Goal: Information Seeking & Learning: Learn about a topic

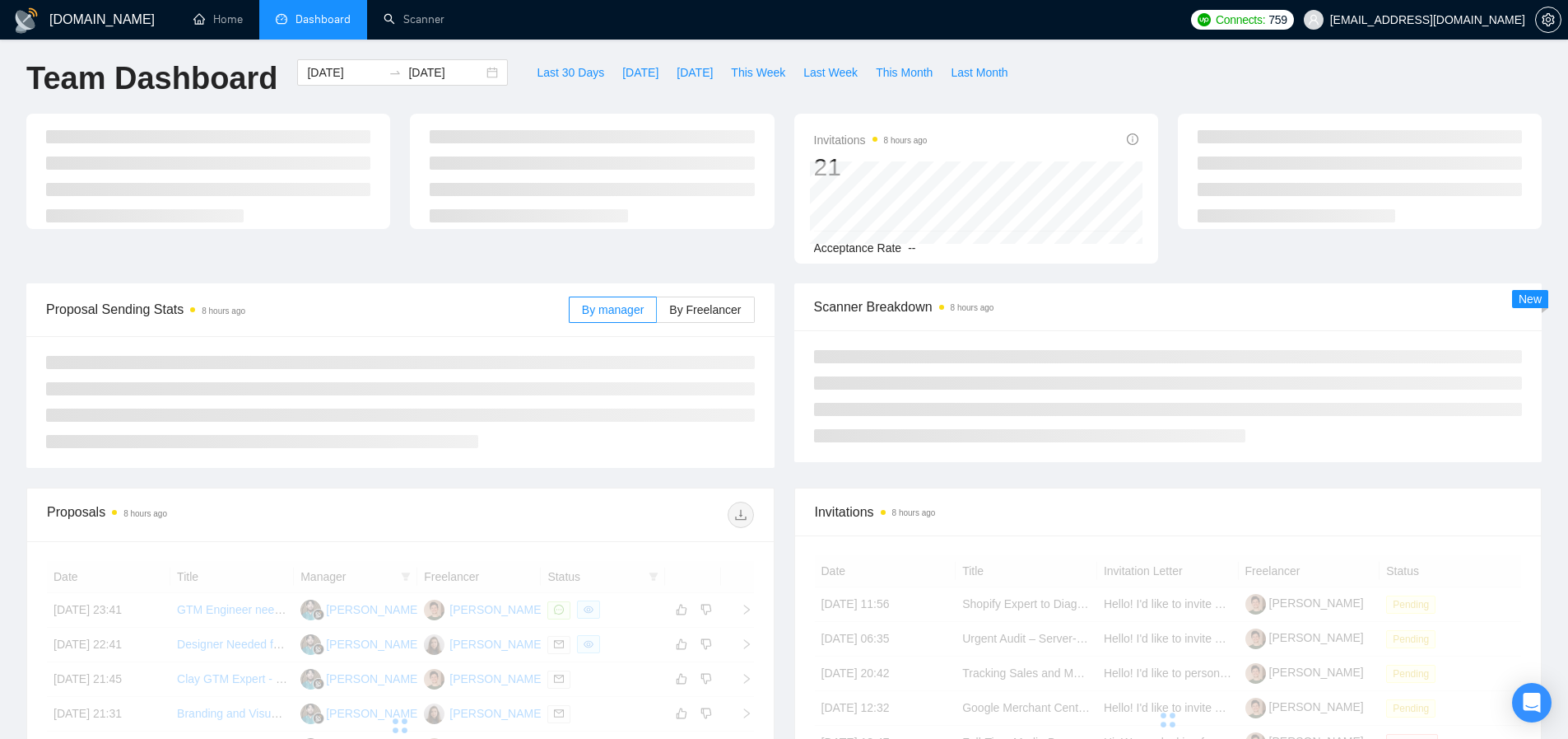
scroll to position [7, 0]
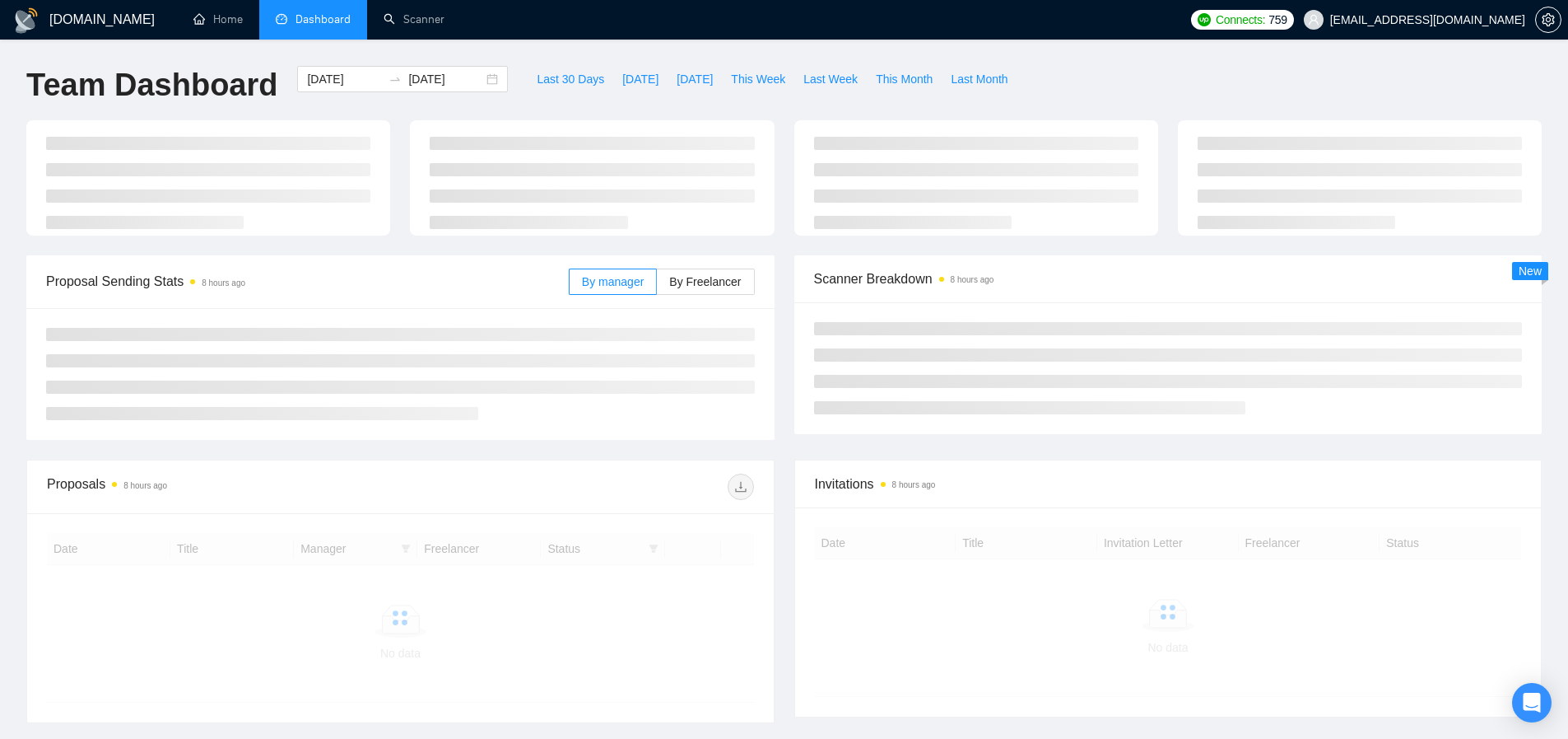
scroll to position [7, 0]
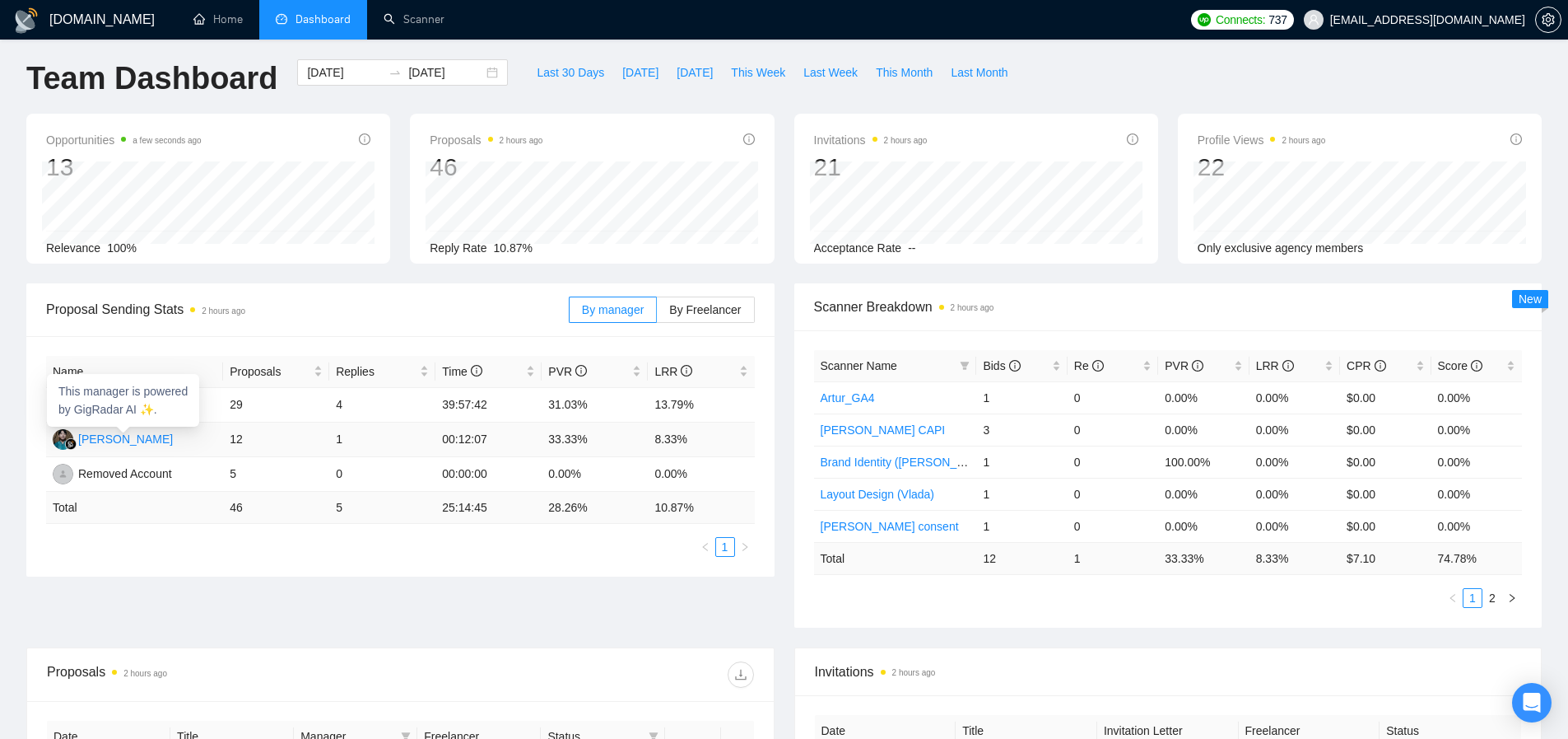
click at [132, 443] on div "[PERSON_NAME]" at bounding box center [125, 439] width 95 height 18
click at [714, 303] on span "By Freelancer" at bounding box center [705, 310] width 71 height 14
click at [657, 314] on input "By Freelancer" at bounding box center [657, 314] width 0 height 0
click at [606, 315] on span "By manager" at bounding box center [613, 310] width 62 height 14
click at [570, 314] on input "By manager" at bounding box center [570, 314] width 0 height 0
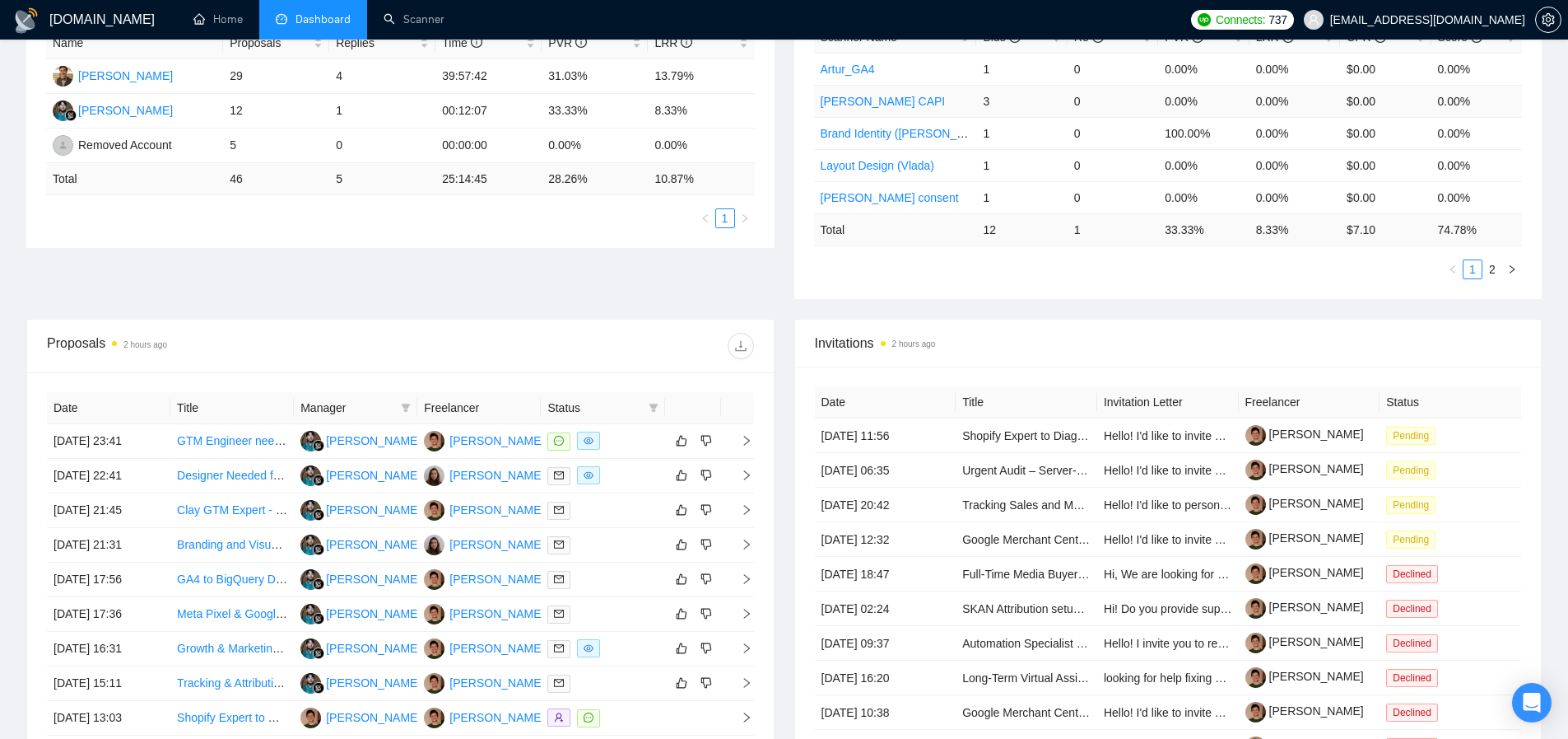
scroll to position [533, 0]
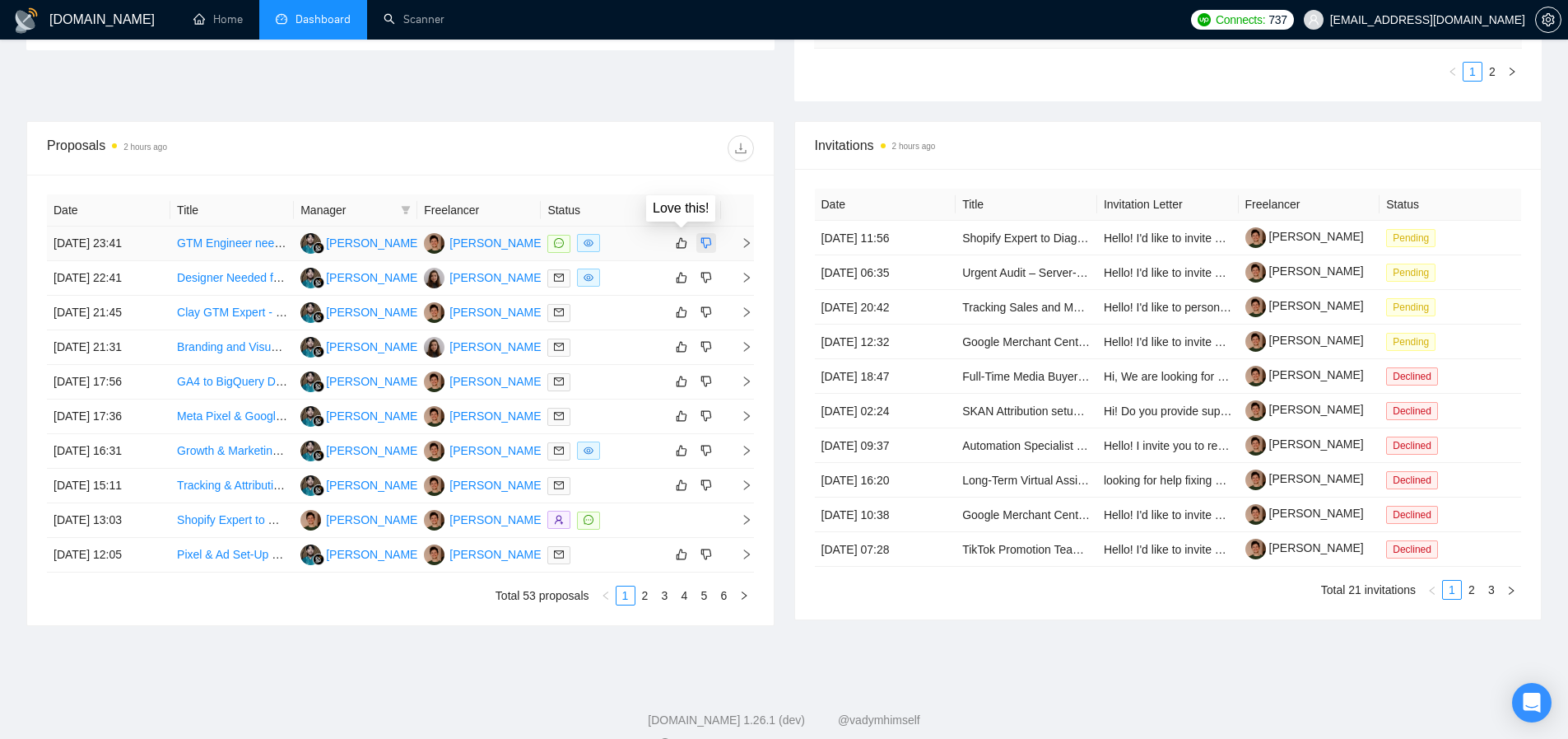
click at [701, 240] on icon "dislike" at bounding box center [706, 243] width 12 height 14
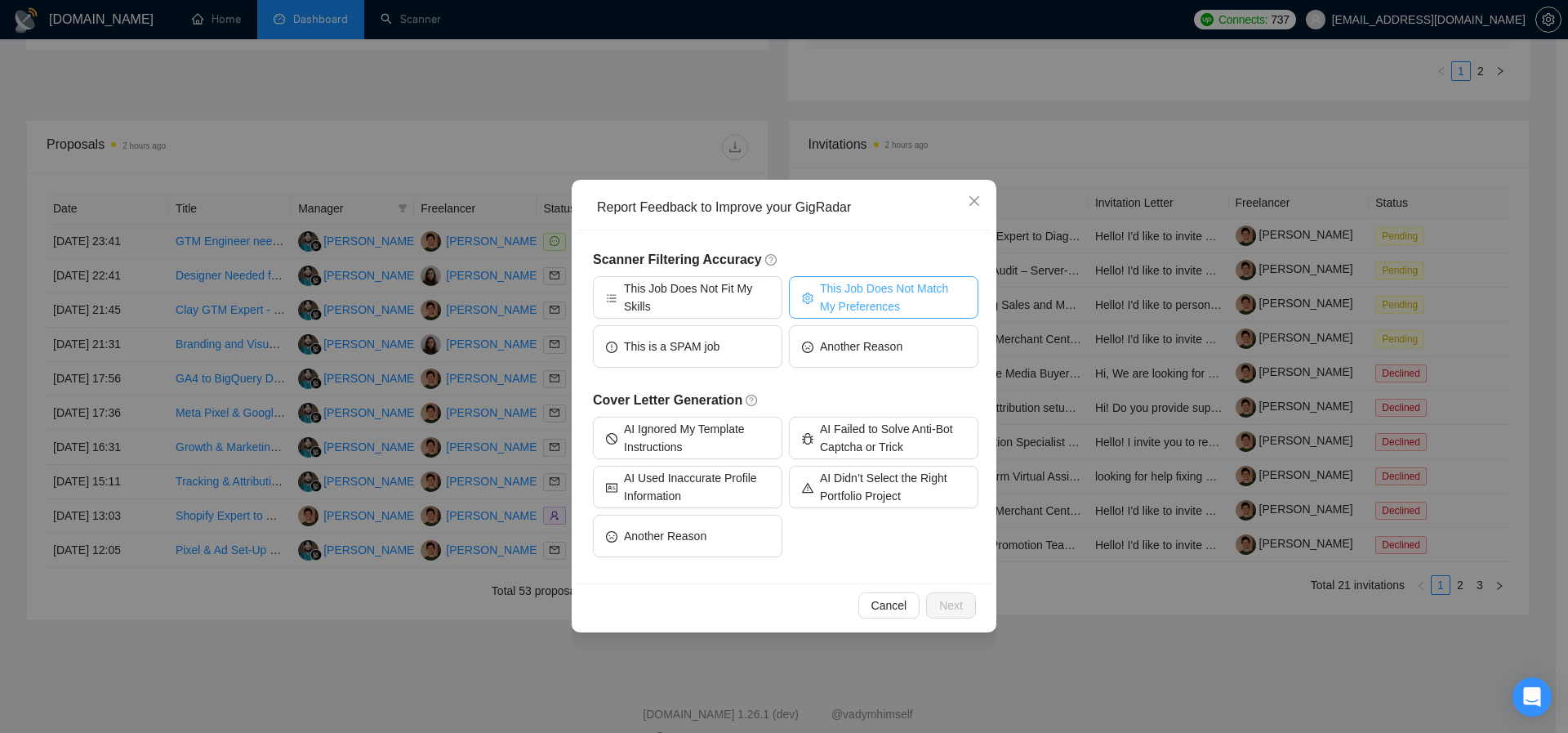
click at [924, 297] on span "This Job Does Not Match My Preferences" at bounding box center [893, 298] width 145 height 36
click at [945, 600] on span "Next" at bounding box center [951, 605] width 24 height 18
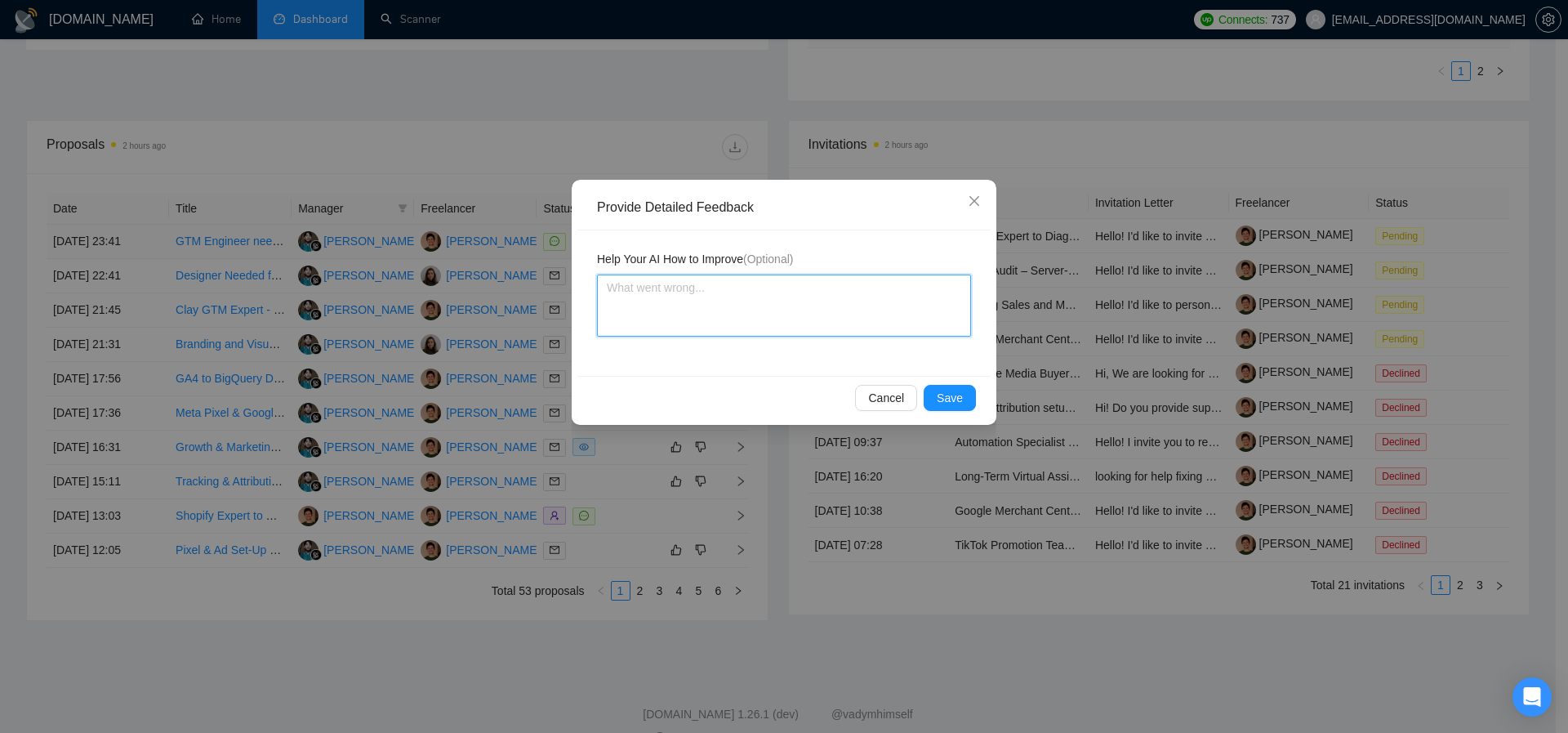
click at [707, 310] on textarea at bounding box center [784, 305] width 374 height 62
type textarea "Ш"
type textarea "Ш э"
paste textarea "I '"
type textarea "I '"
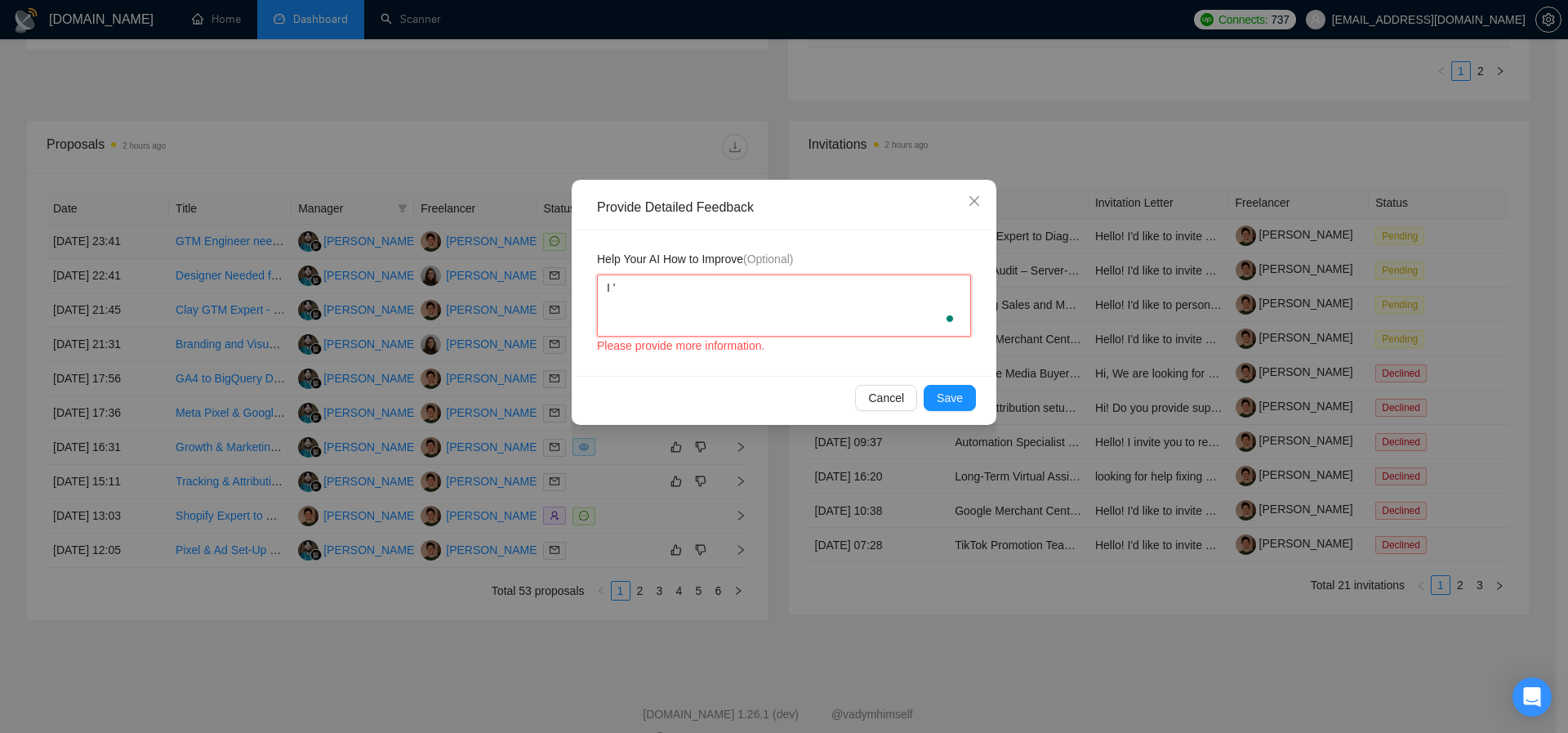
type textarea "I"
type textarea "I'"
type textarea "I'm"
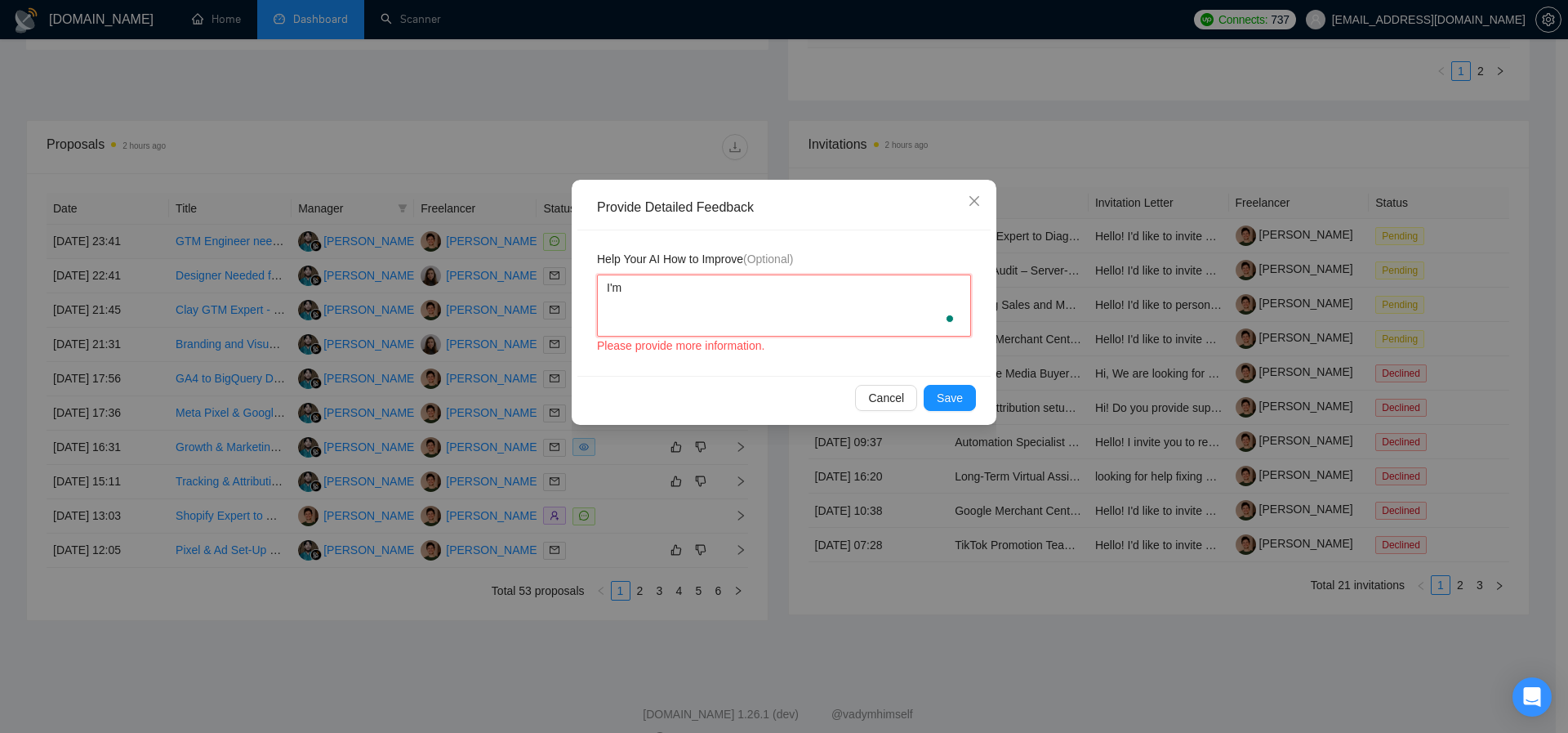
type textarea "I'm n"
type textarea "I'm not"
paste textarea "outbound lead gen"
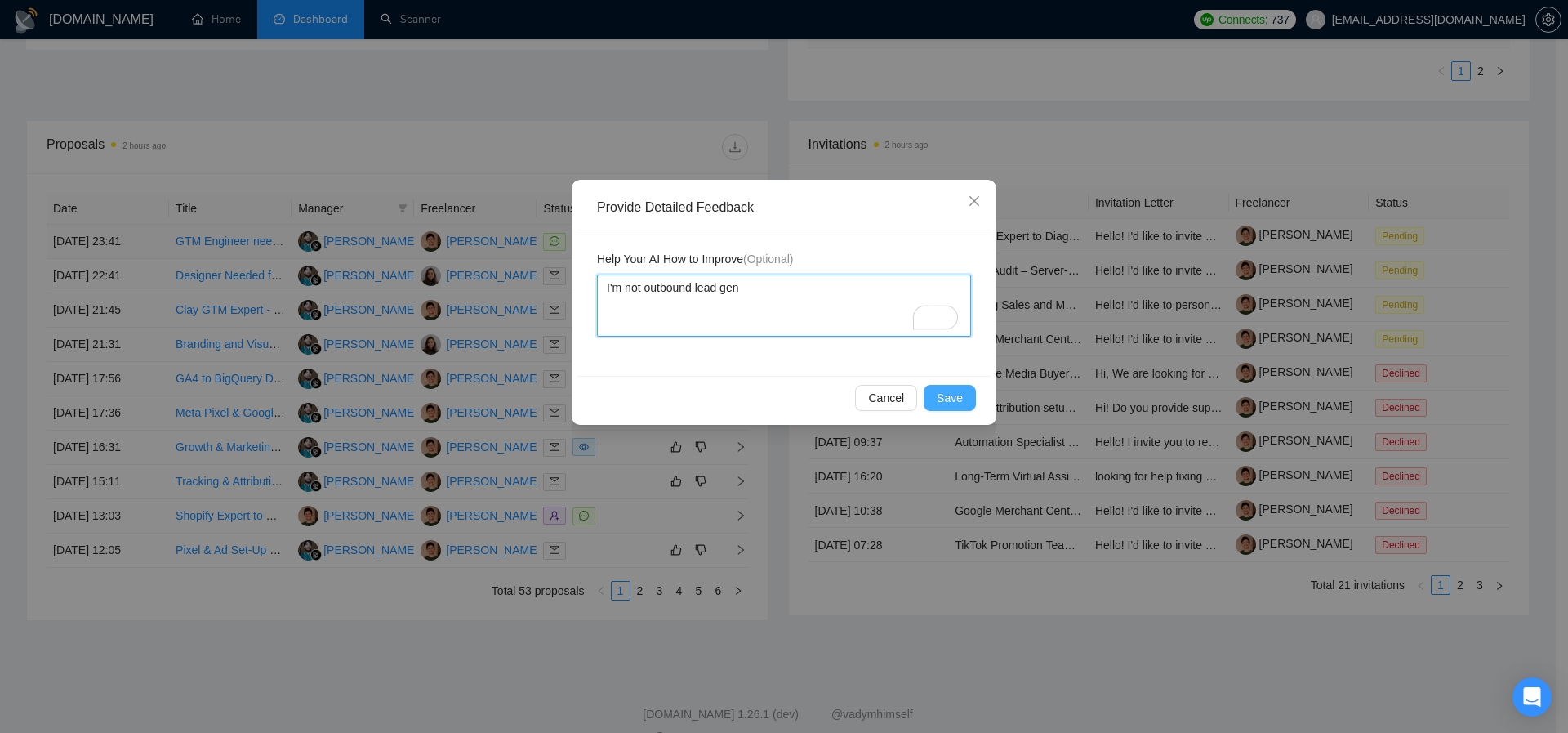
type textarea "I'm not outbound lead gen"
click at [946, 405] on span "Save" at bounding box center [949, 397] width 26 height 18
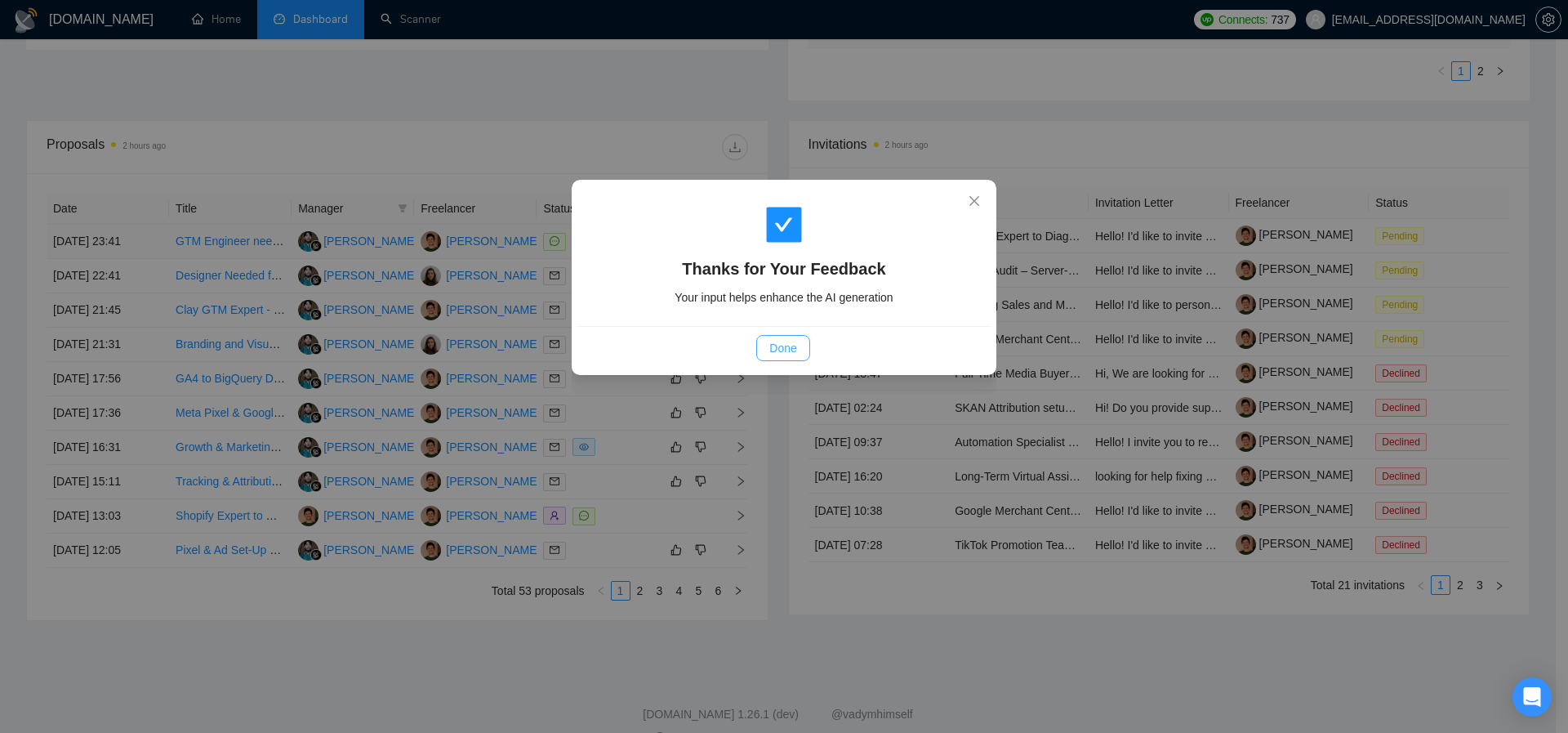
click at [773, 350] on span "Done" at bounding box center [783, 347] width 27 height 18
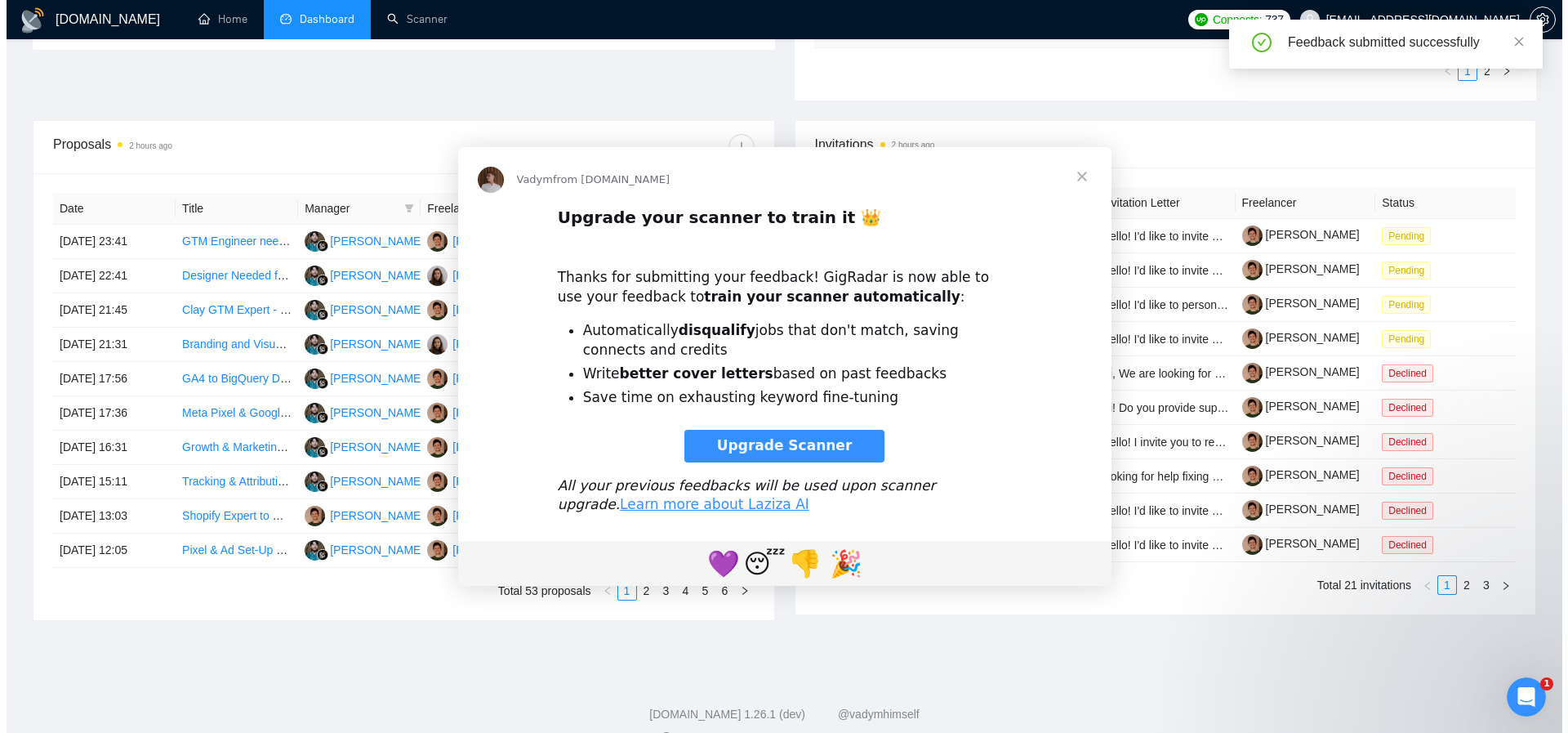
scroll to position [0, 0]
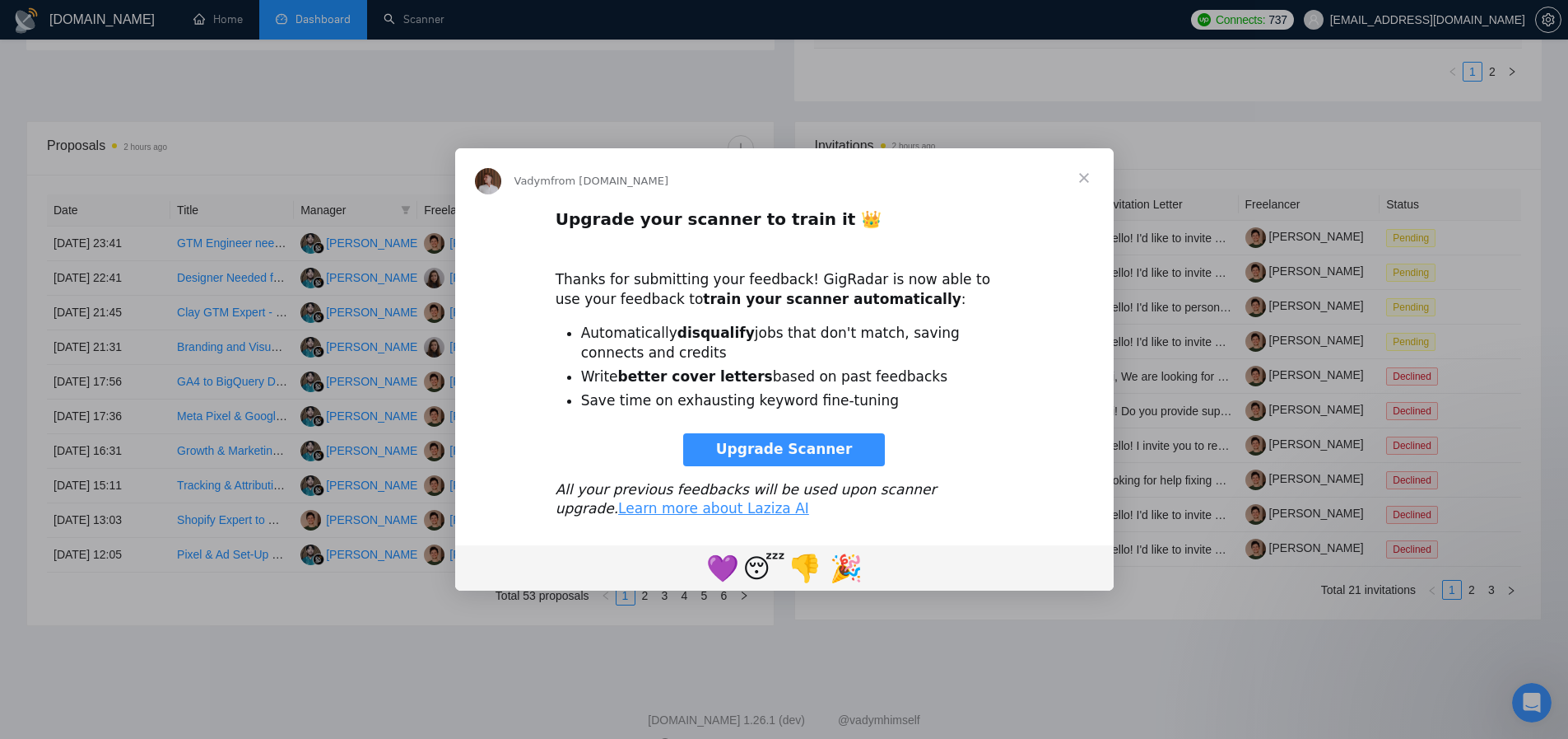
click at [791, 450] on span "Upgrade Scanner" at bounding box center [785, 449] width 137 height 16
click at [766, 447] on span "Upgrade Scanner" at bounding box center [785, 449] width 137 height 16
click at [1082, 173] on span "Close" at bounding box center [1083, 178] width 59 height 59
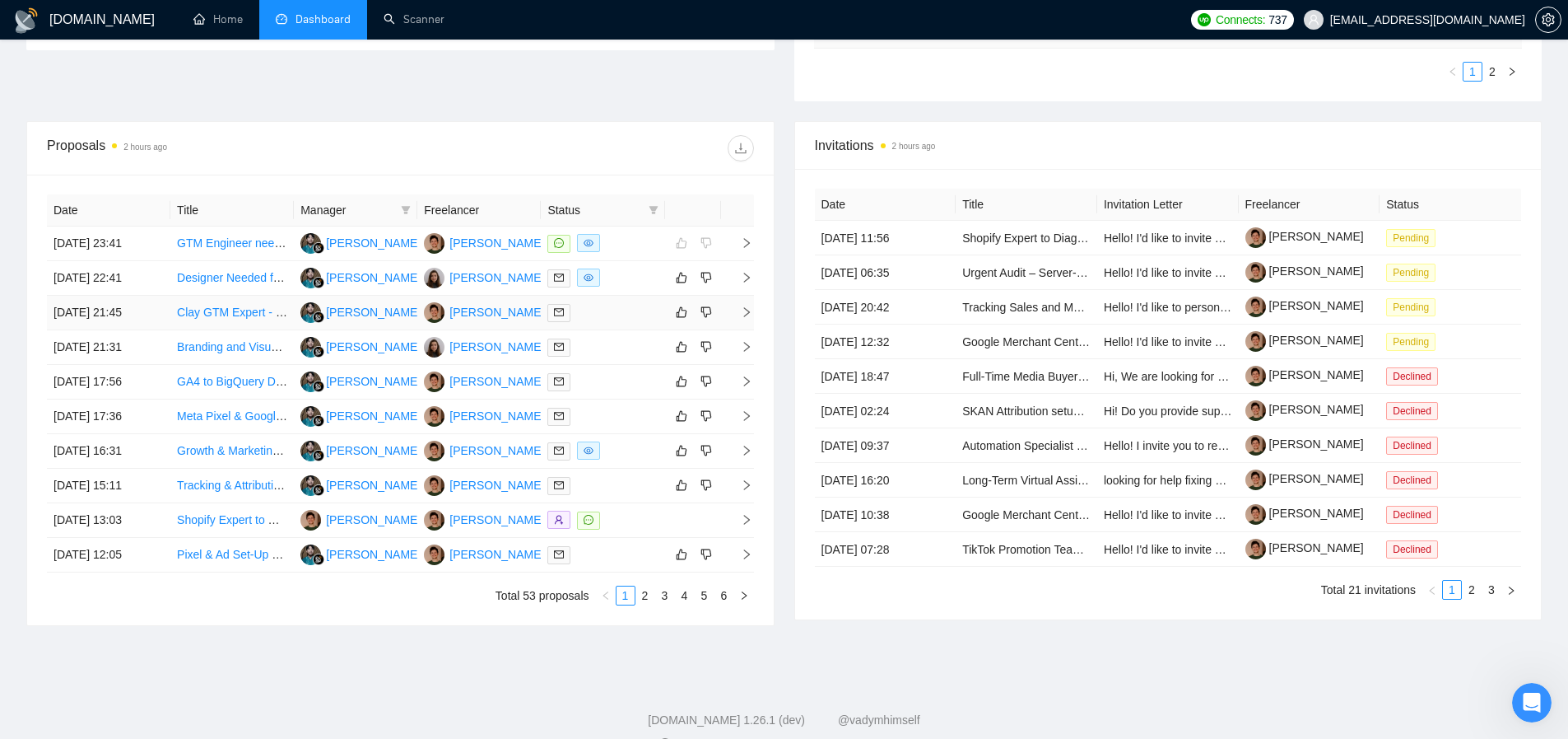
click at [217, 313] on link "Clay GTM Expert - Outbound" at bounding box center [252, 313] width 149 height 14
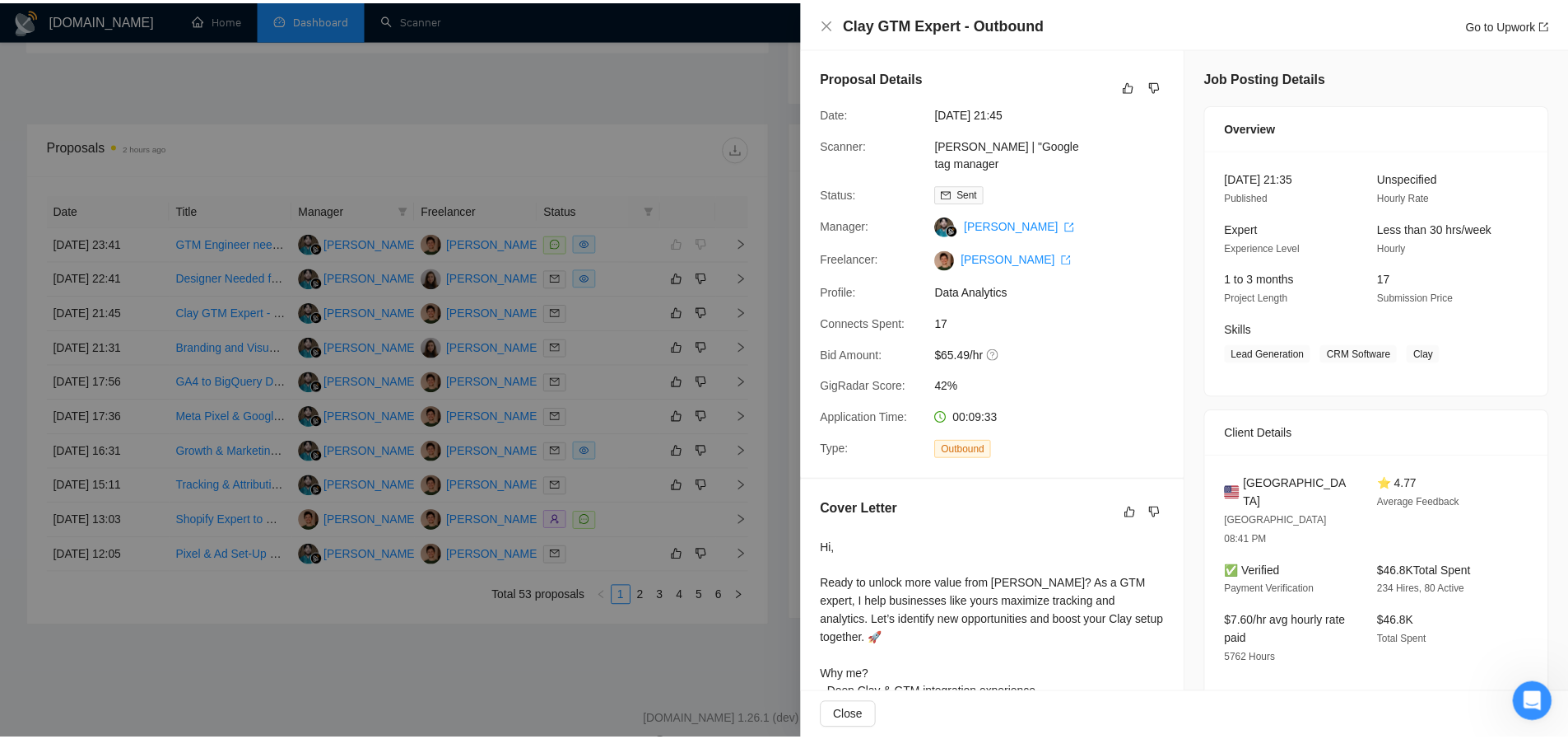
scroll to position [10, 0]
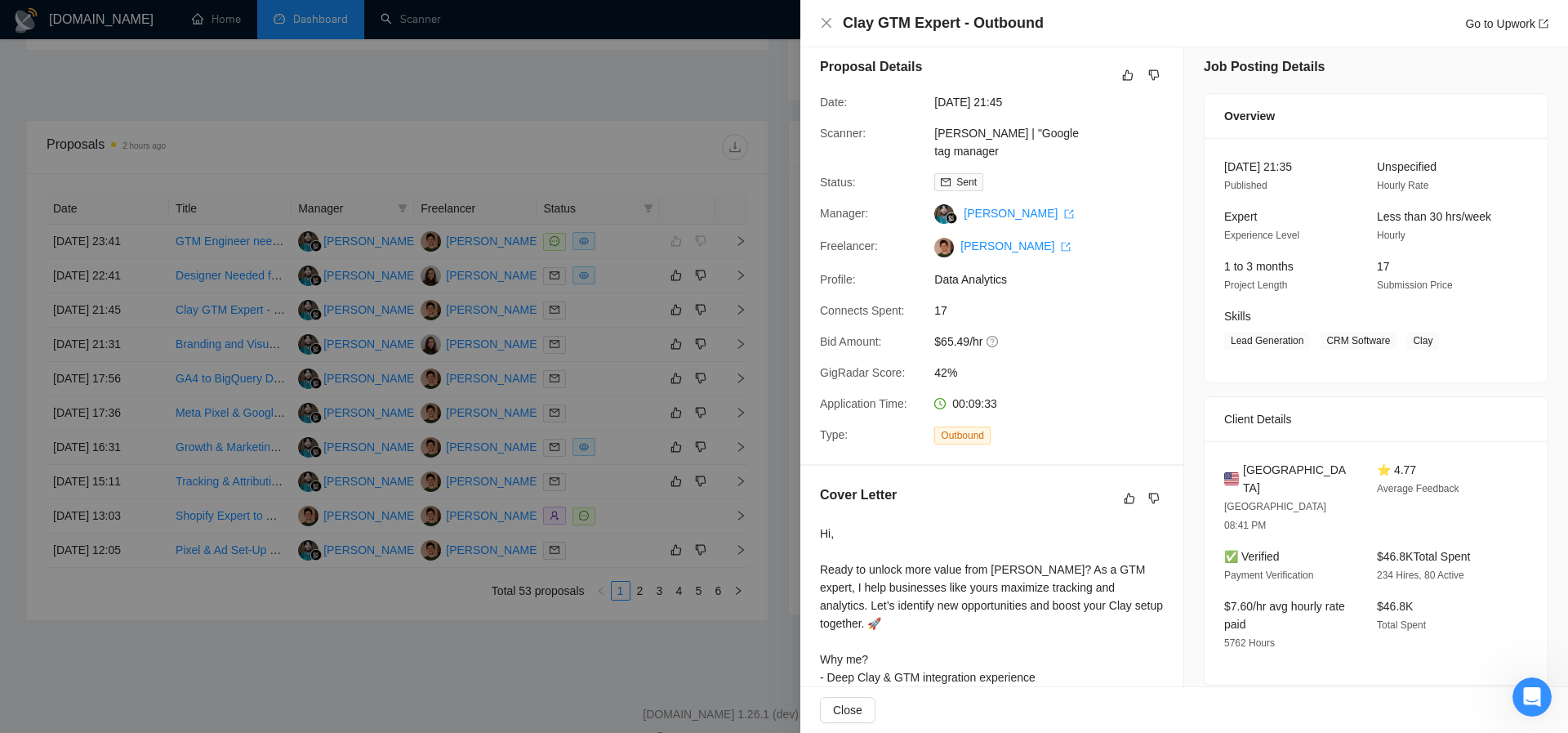
click at [561, 124] on div at bounding box center [784, 366] width 1568 height 733
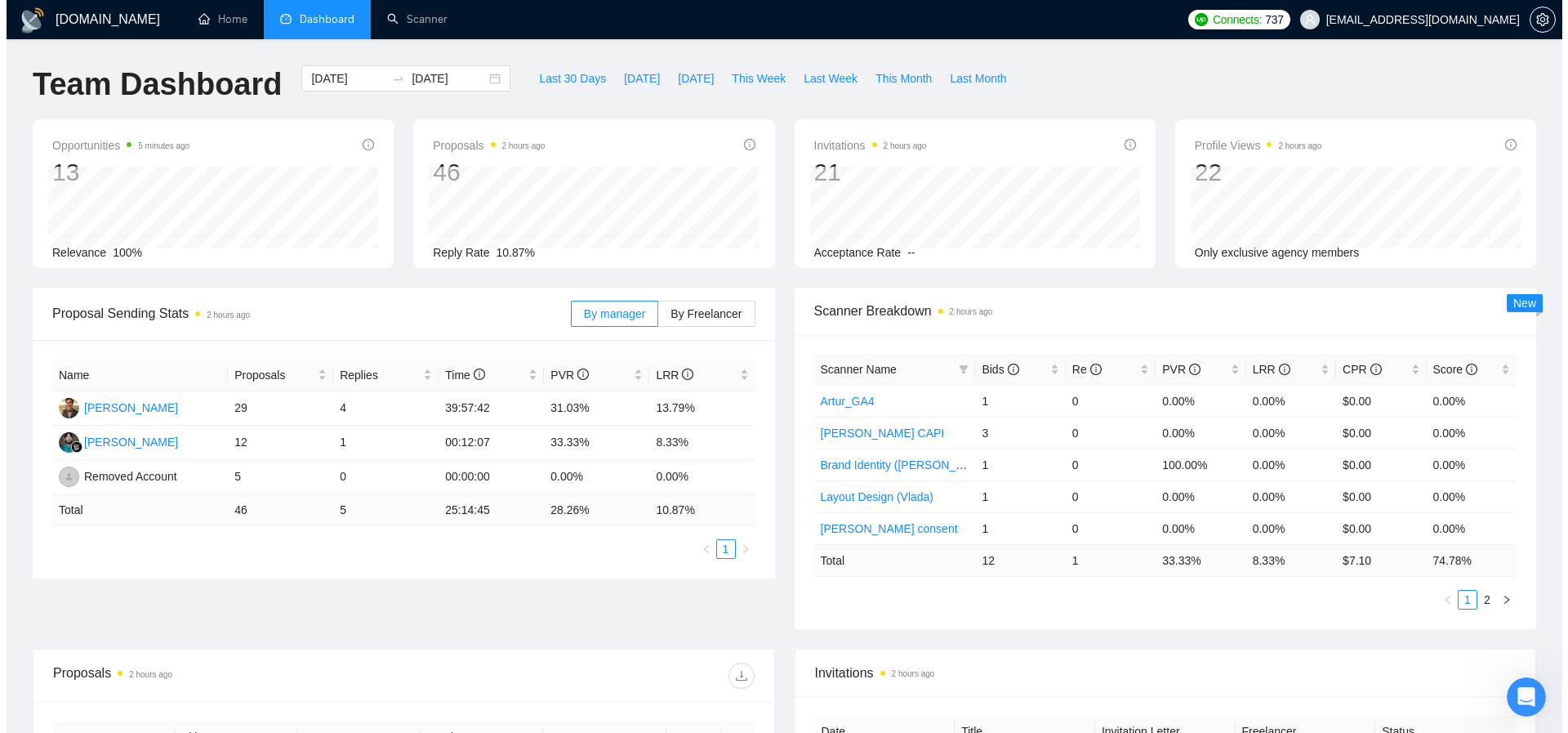
scroll to position [562, 0]
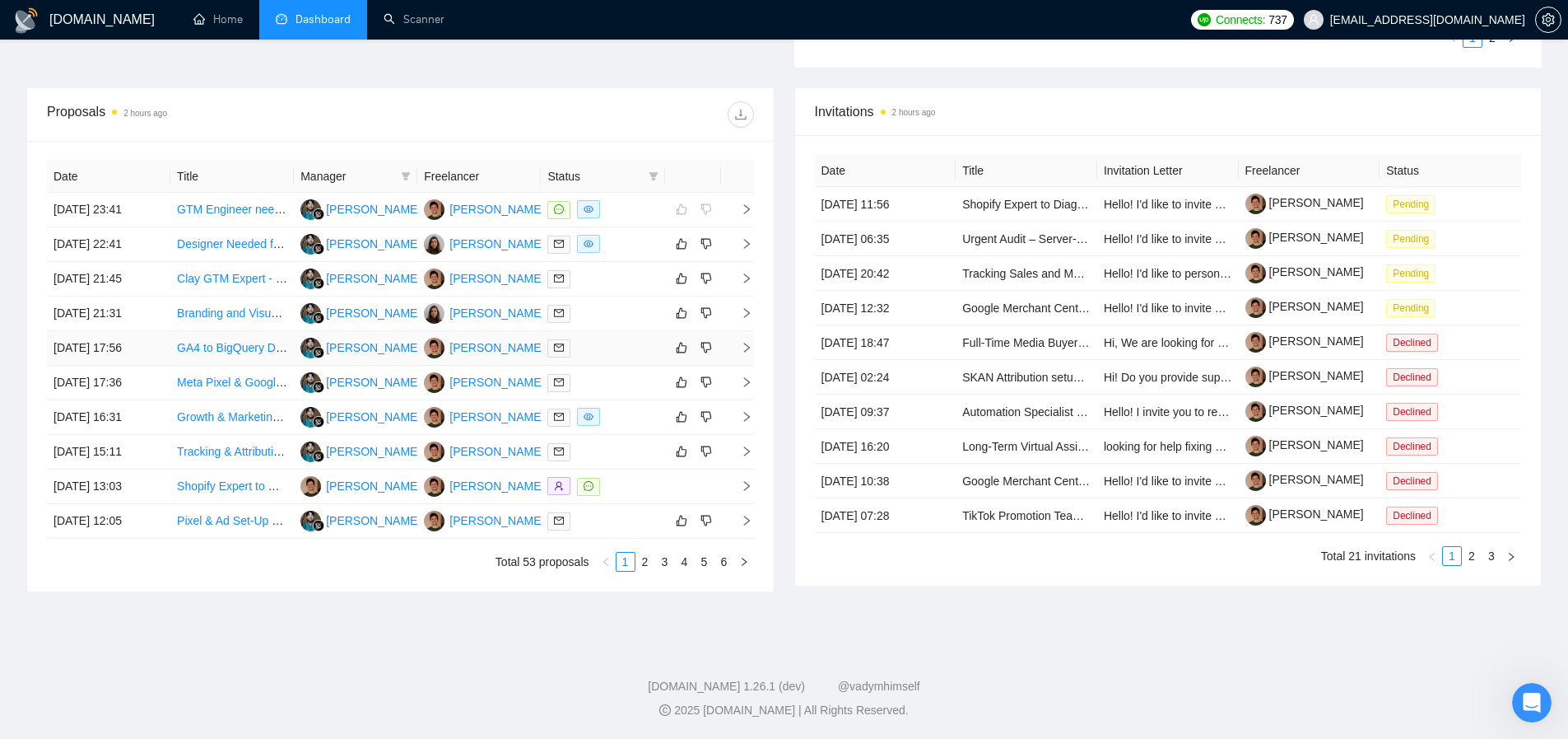
click at [217, 349] on link "GA4 to BigQuery Data Engineer - Diagnose and Fix Data Mismatches" at bounding box center [356, 347] width 357 height 14
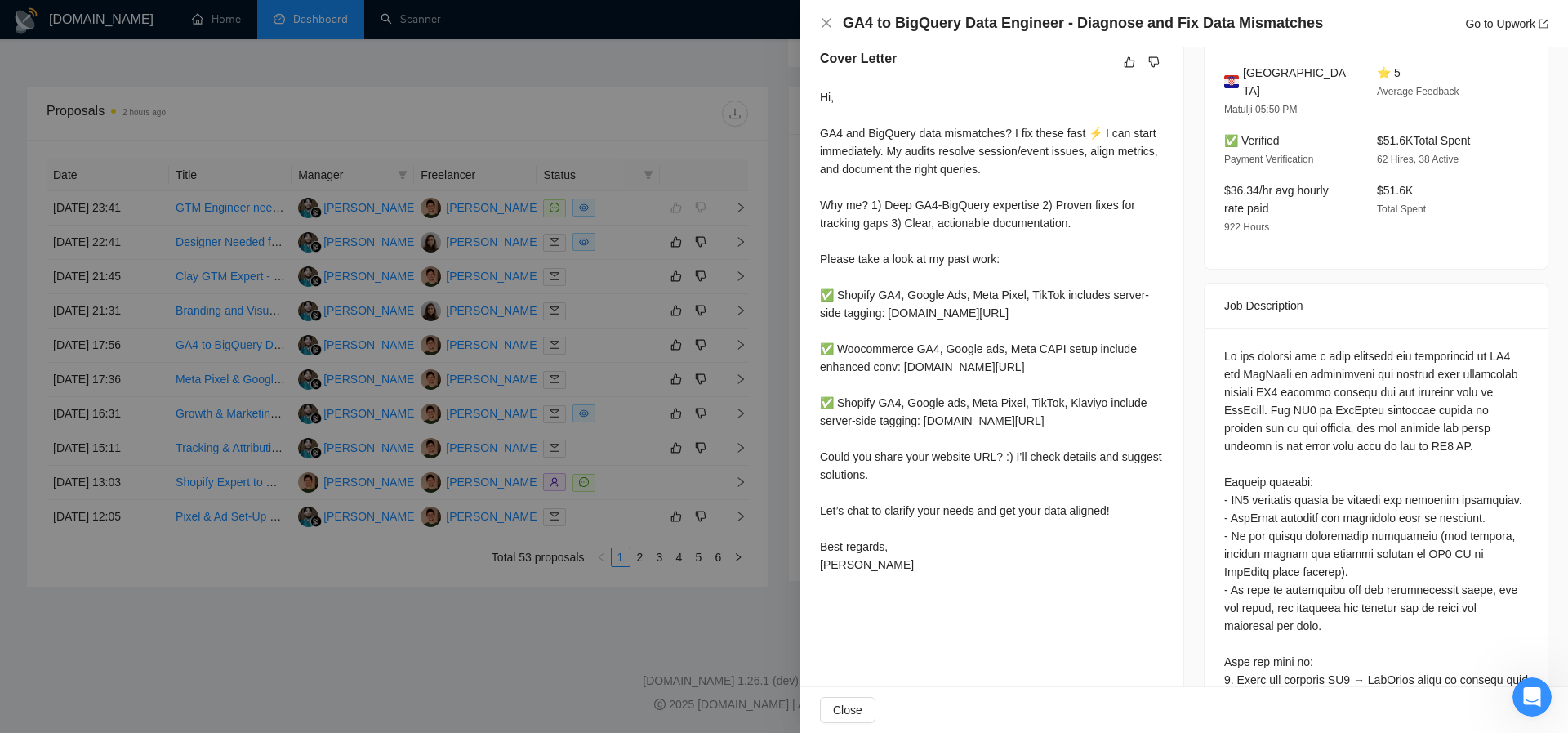
scroll to position [417, 0]
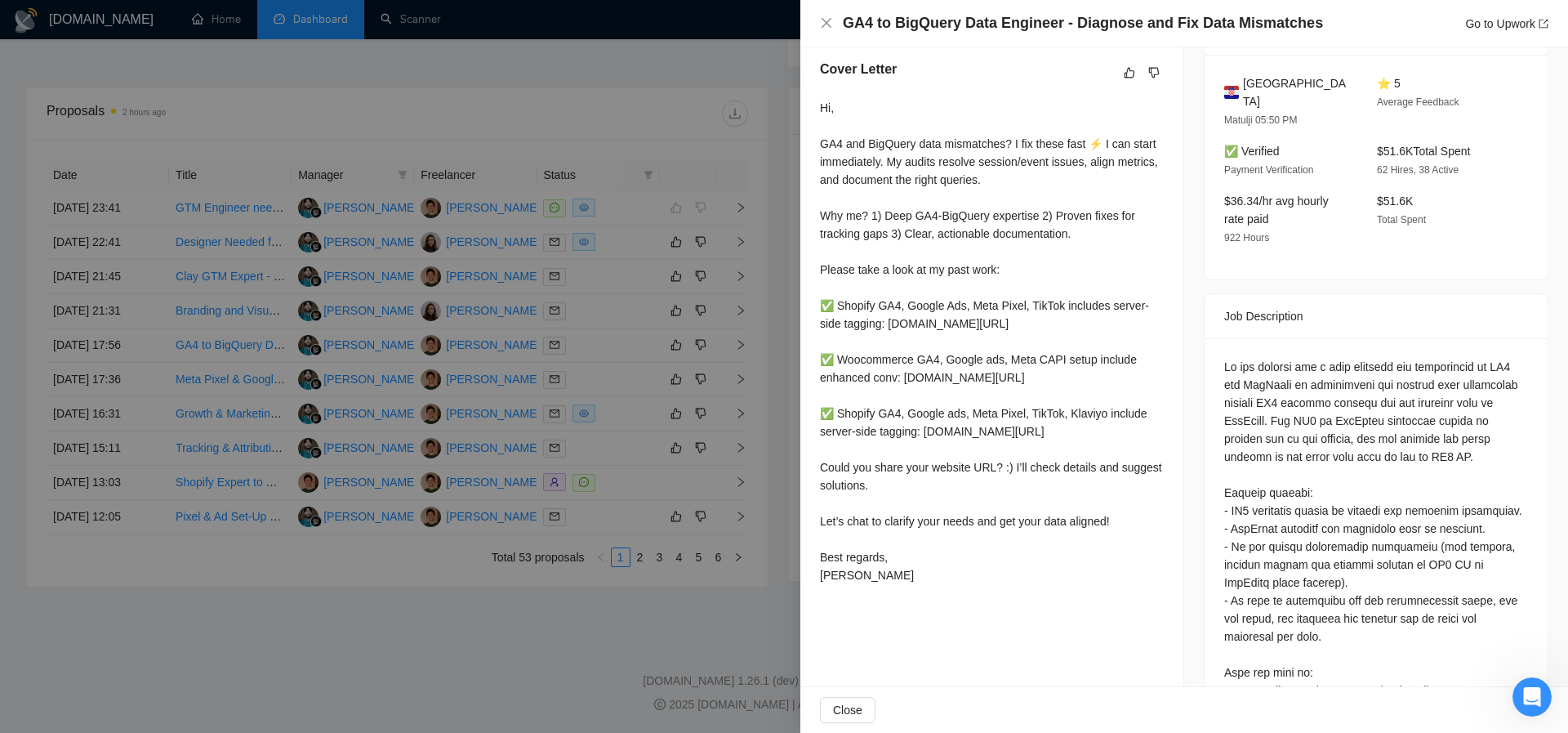
click at [575, 137] on div at bounding box center [784, 366] width 1568 height 733
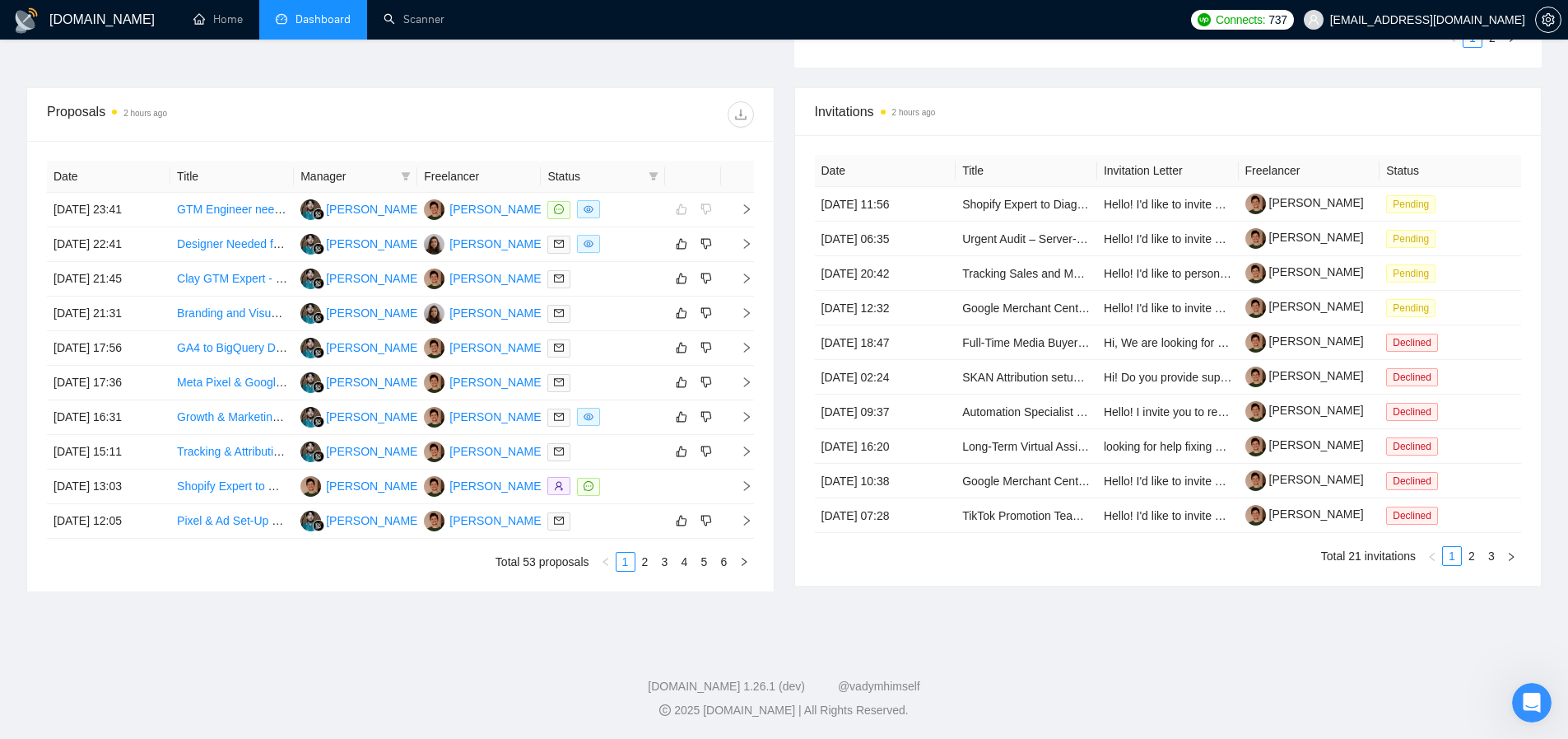
click at [452, 172] on th "Freelancer" at bounding box center [479, 176] width 123 height 32
click at [228, 419] on link "Growth & Marketing Operator" at bounding box center [253, 417] width 150 height 14
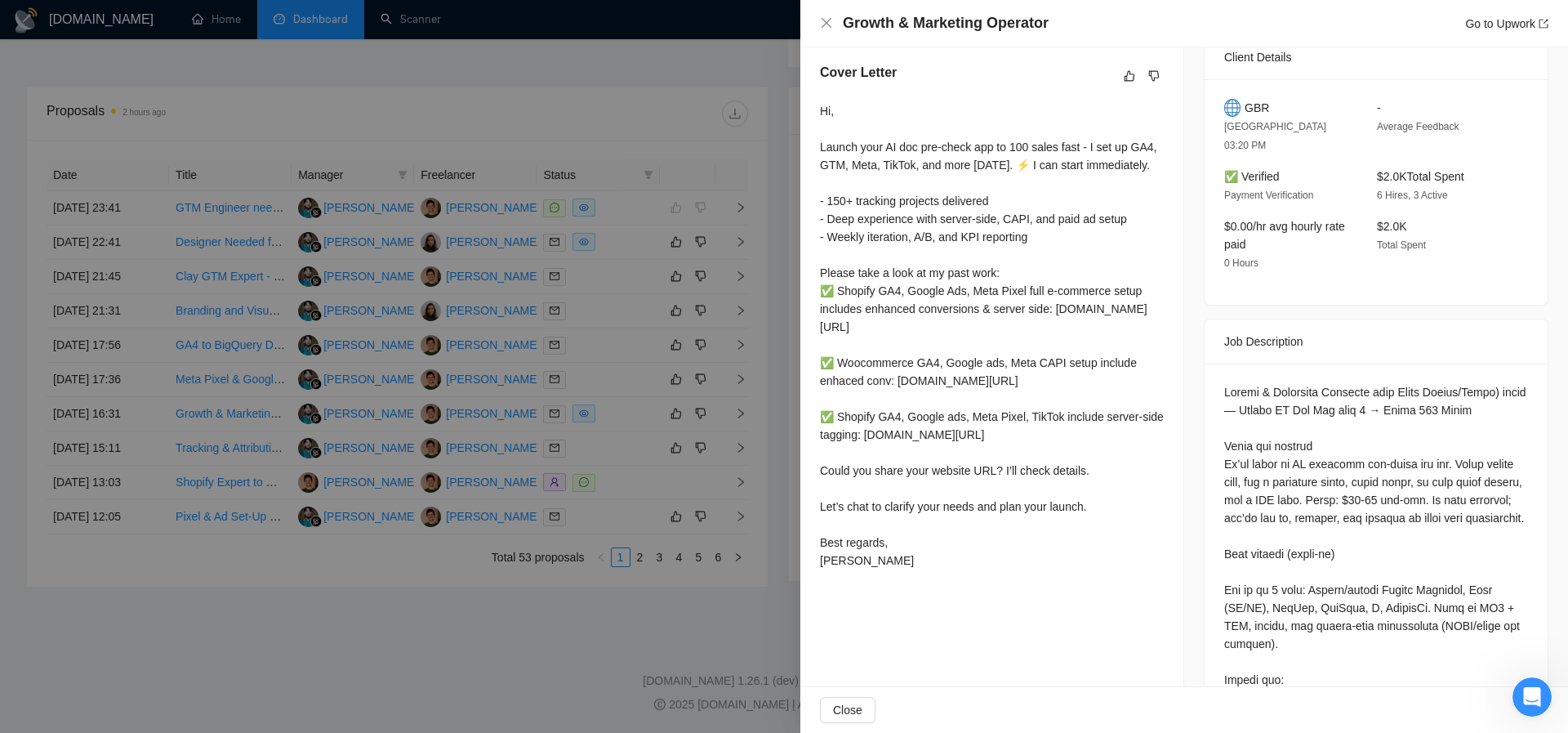
scroll to position [393, 0]
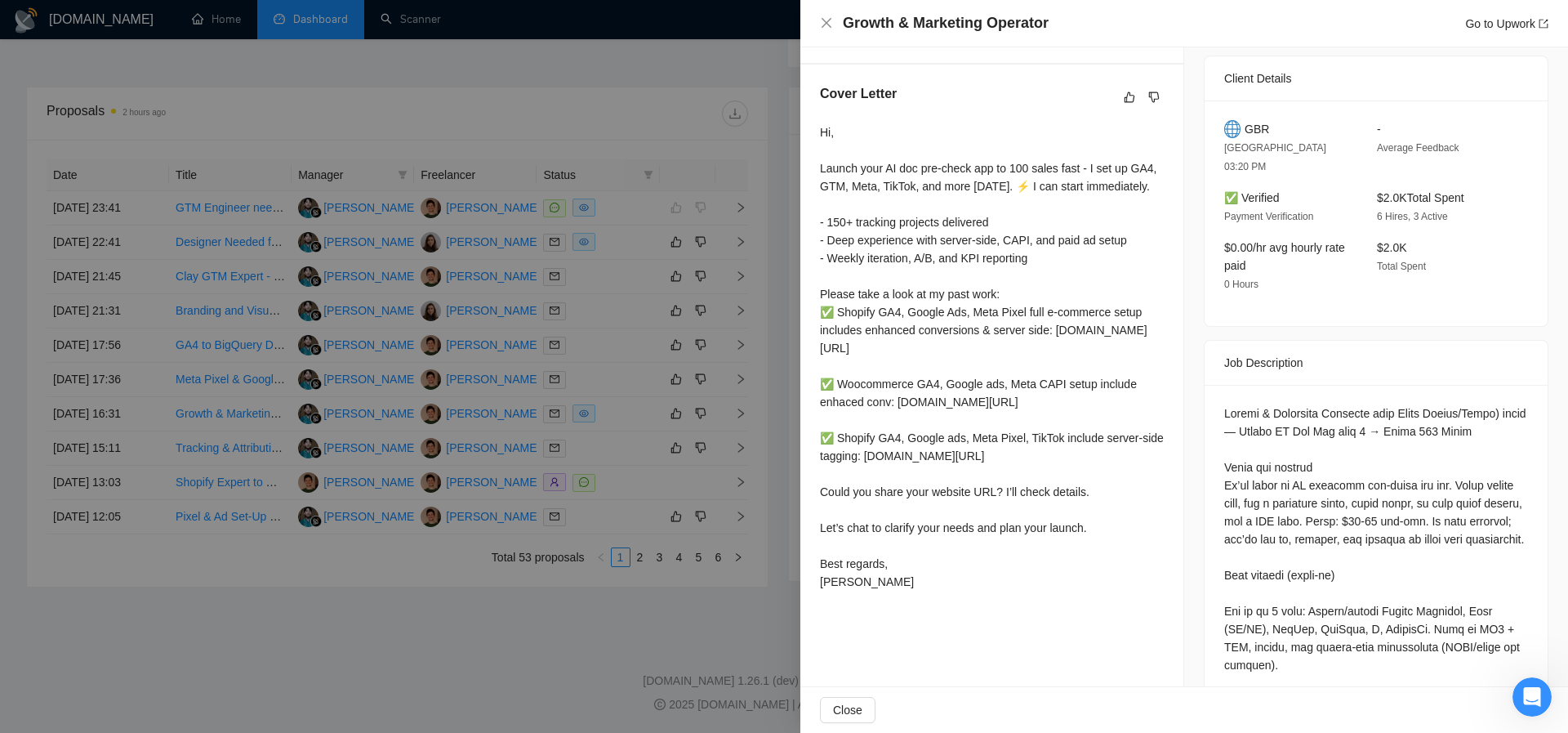
click at [1096, 351] on div "Hi, Launch your AI doc pre-check app to 100 sales fast - I set up GA4, GTM, Met…" at bounding box center [991, 357] width 343 height 467
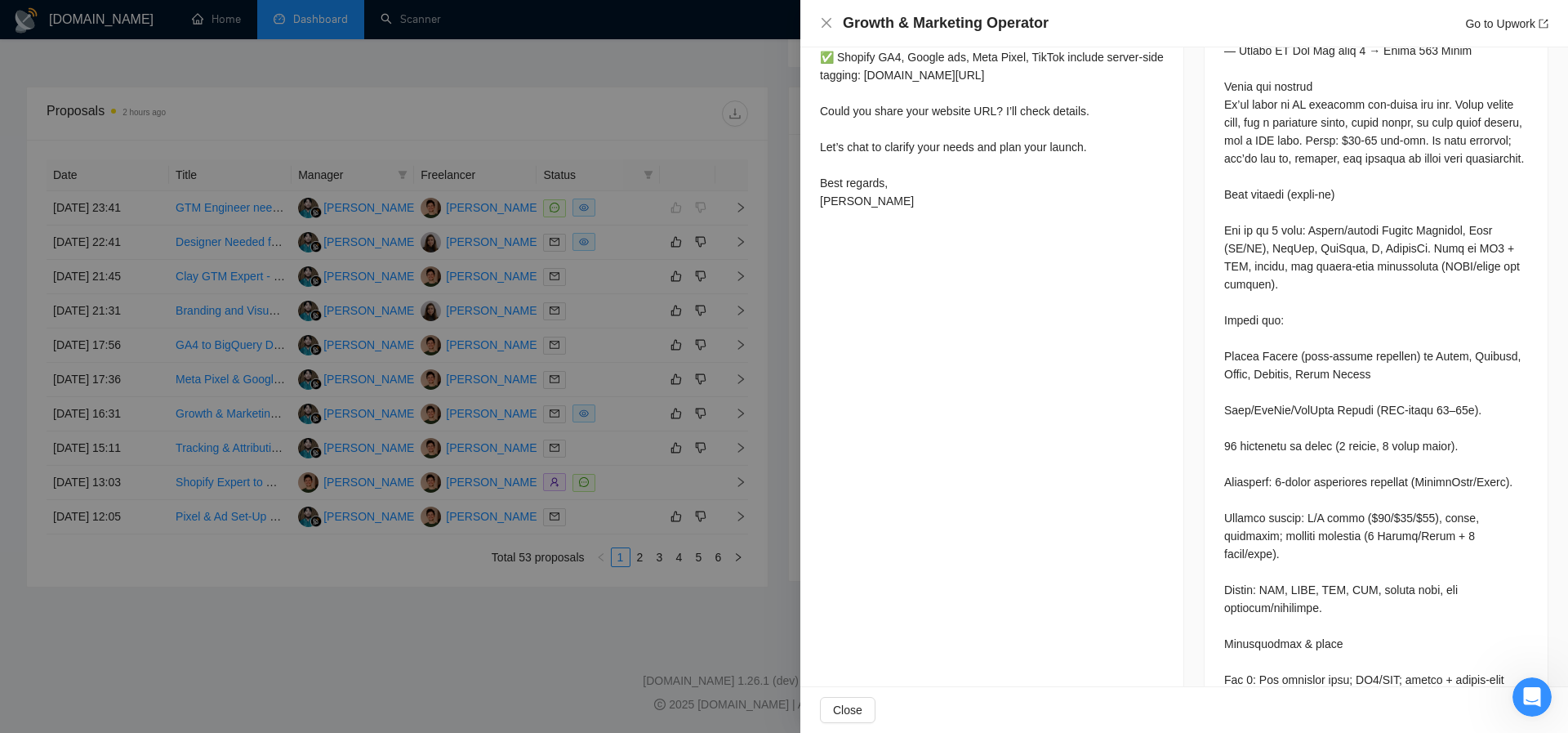
click at [686, 383] on div at bounding box center [784, 366] width 1568 height 733
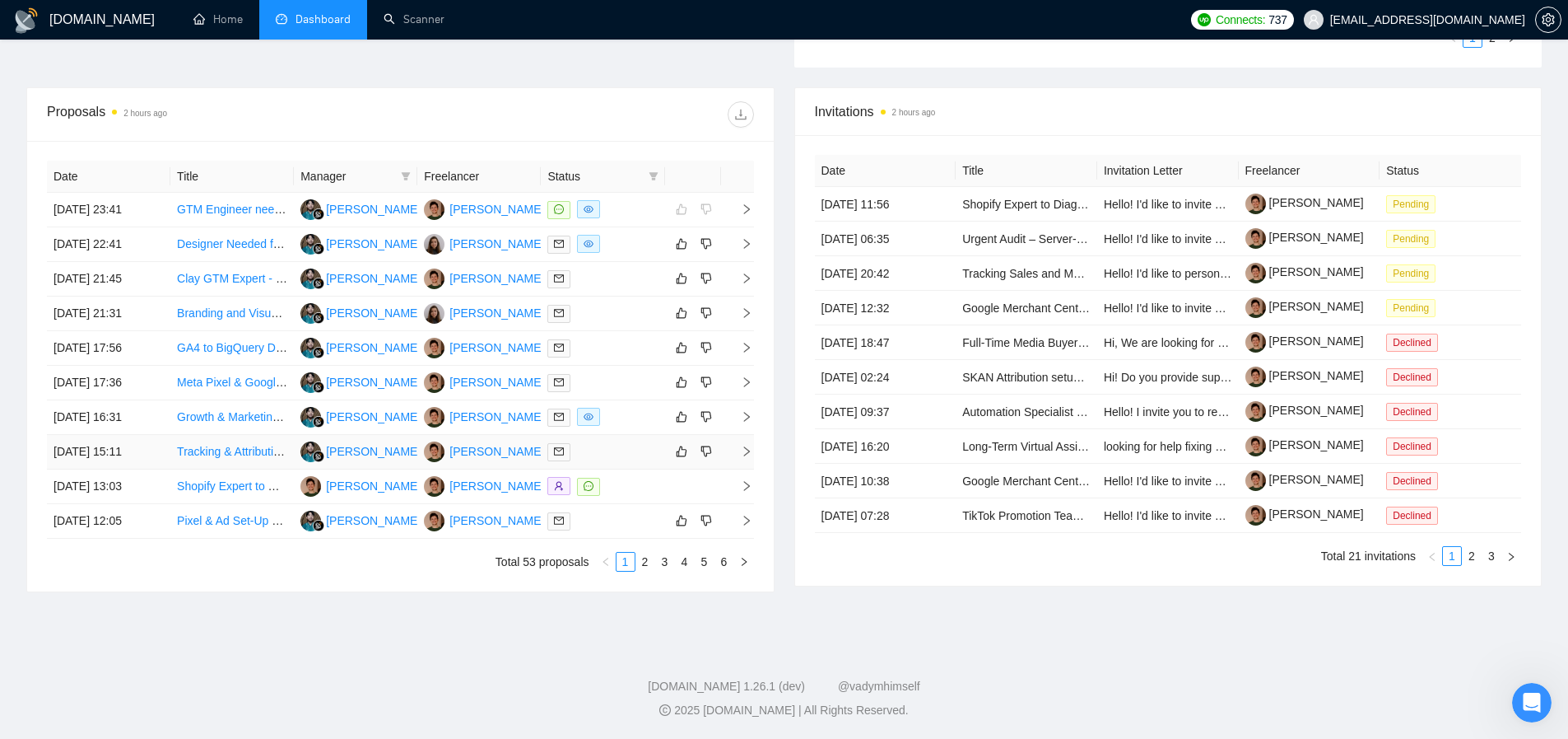
click at [219, 454] on link "Tracking & Attribution Expert (Meta & Google Ads | Client-Facing)" at bounding box center [344, 452] width 334 height 14
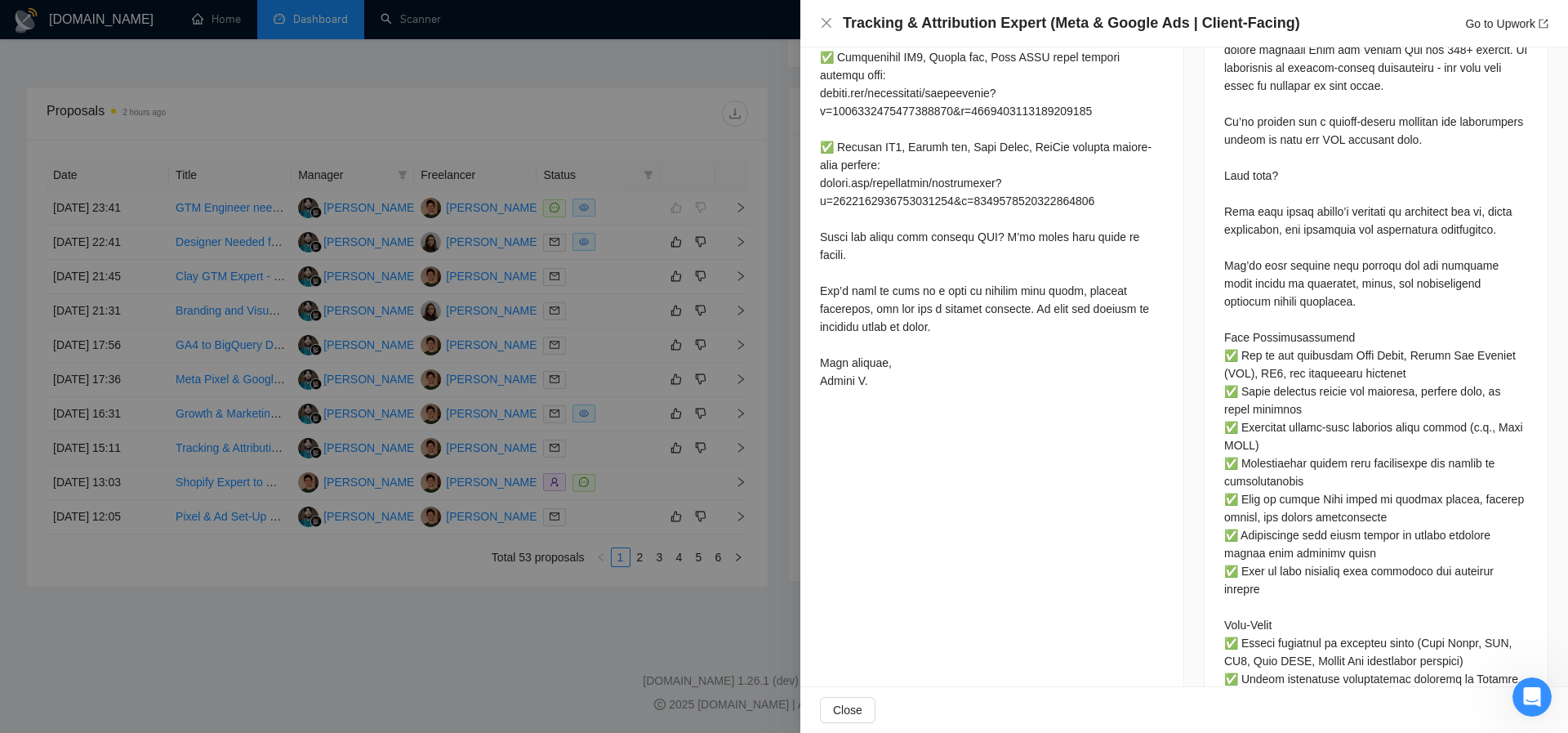
scroll to position [444, 0]
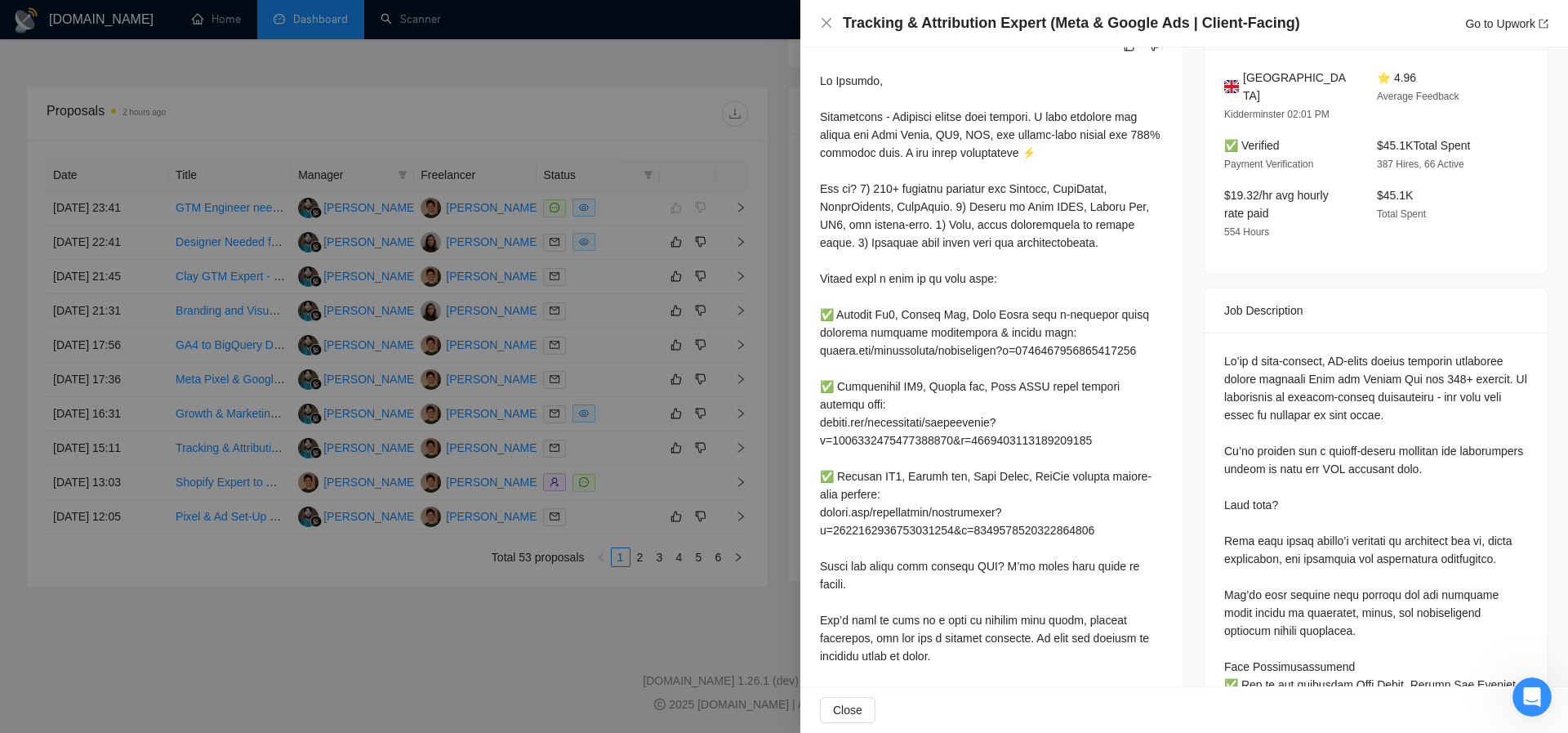
click at [1404, 295] on div "Job Description" at bounding box center [1377, 310] width 304 height 44
click at [211, 391] on div at bounding box center [784, 366] width 1568 height 733
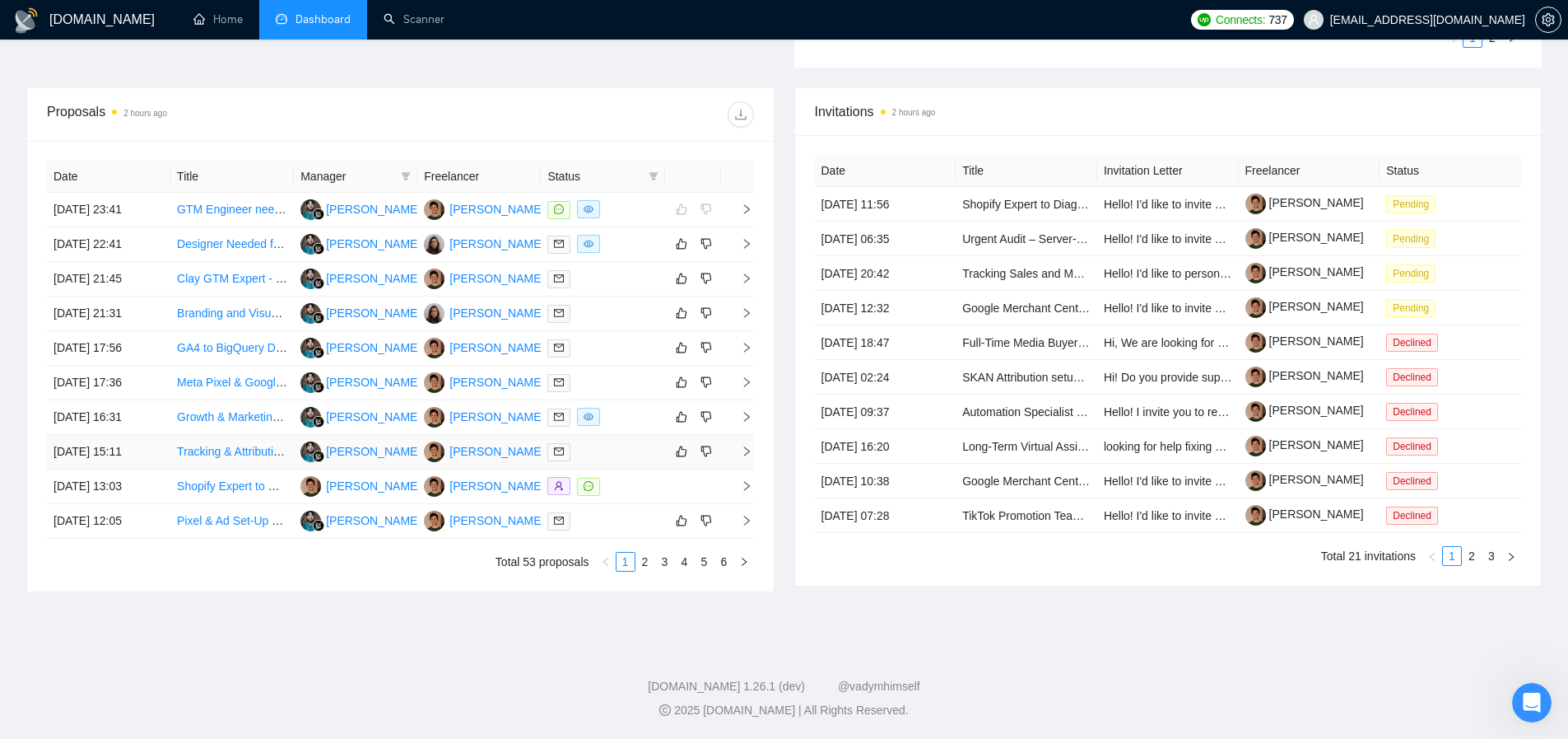
click at [121, 448] on td "[DATE] 15:11" at bounding box center [109, 452] width 123 height 35
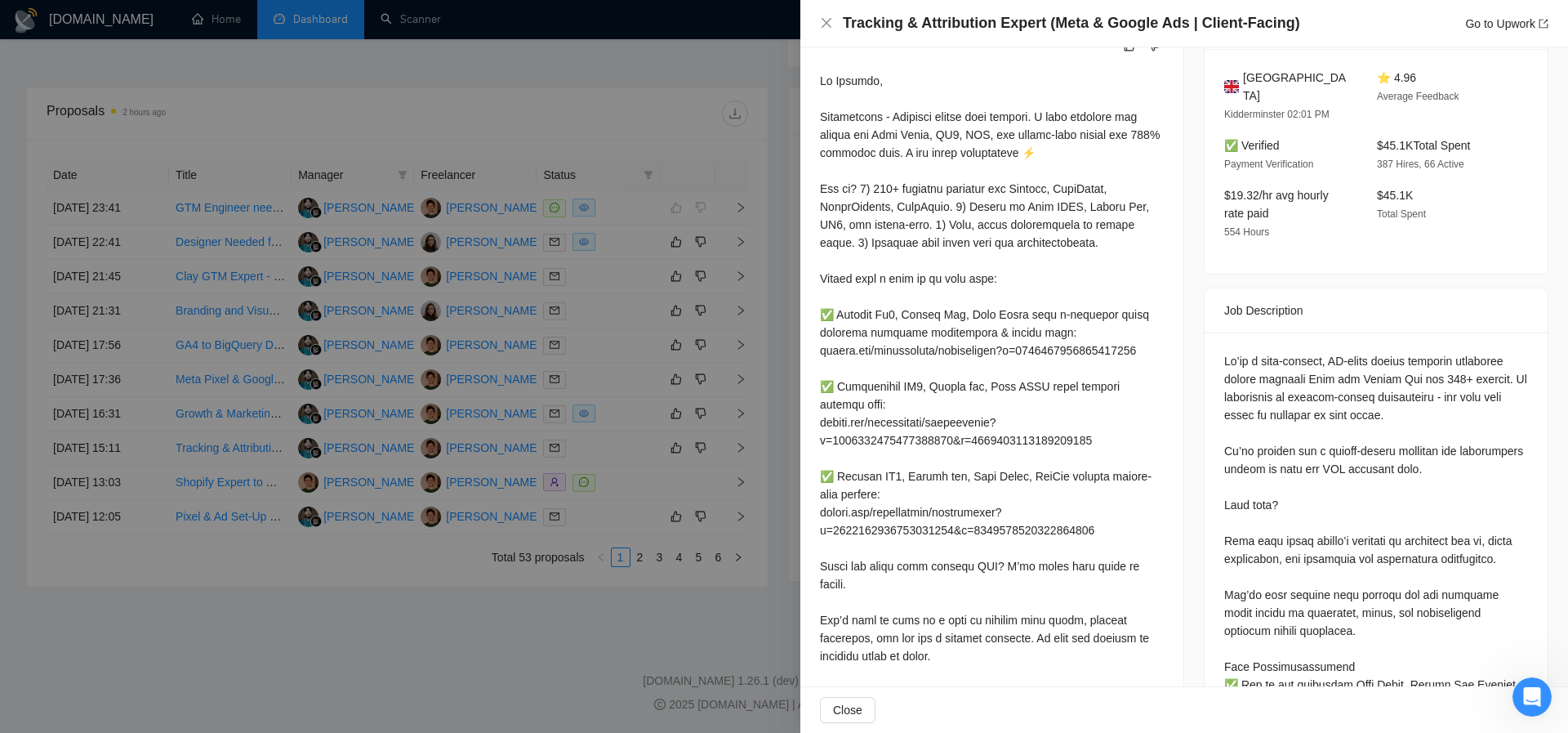
click at [79, 493] on div at bounding box center [784, 366] width 1568 height 733
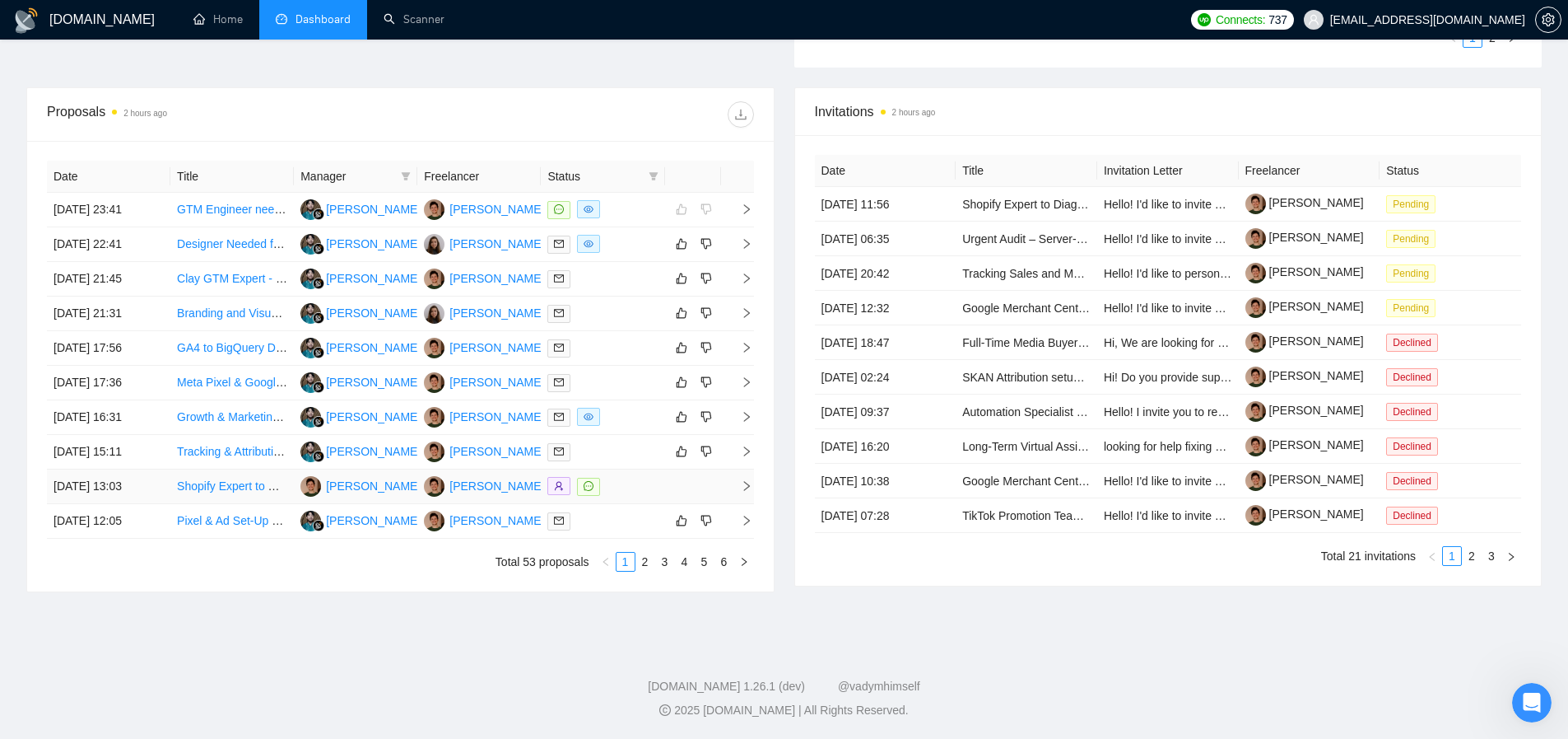
click at [108, 486] on td "[DATE] 13:03" at bounding box center [109, 487] width 123 height 35
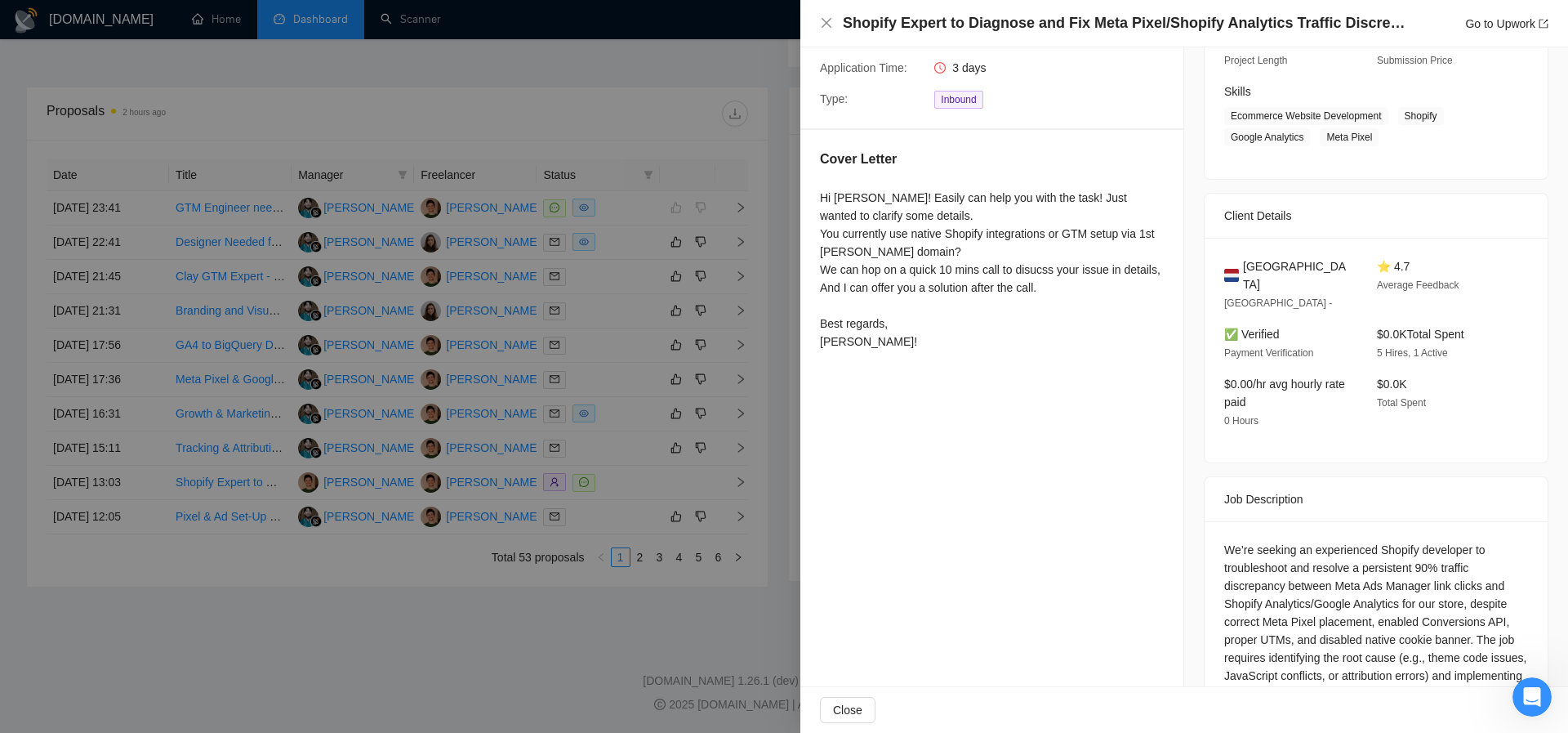
scroll to position [143, 0]
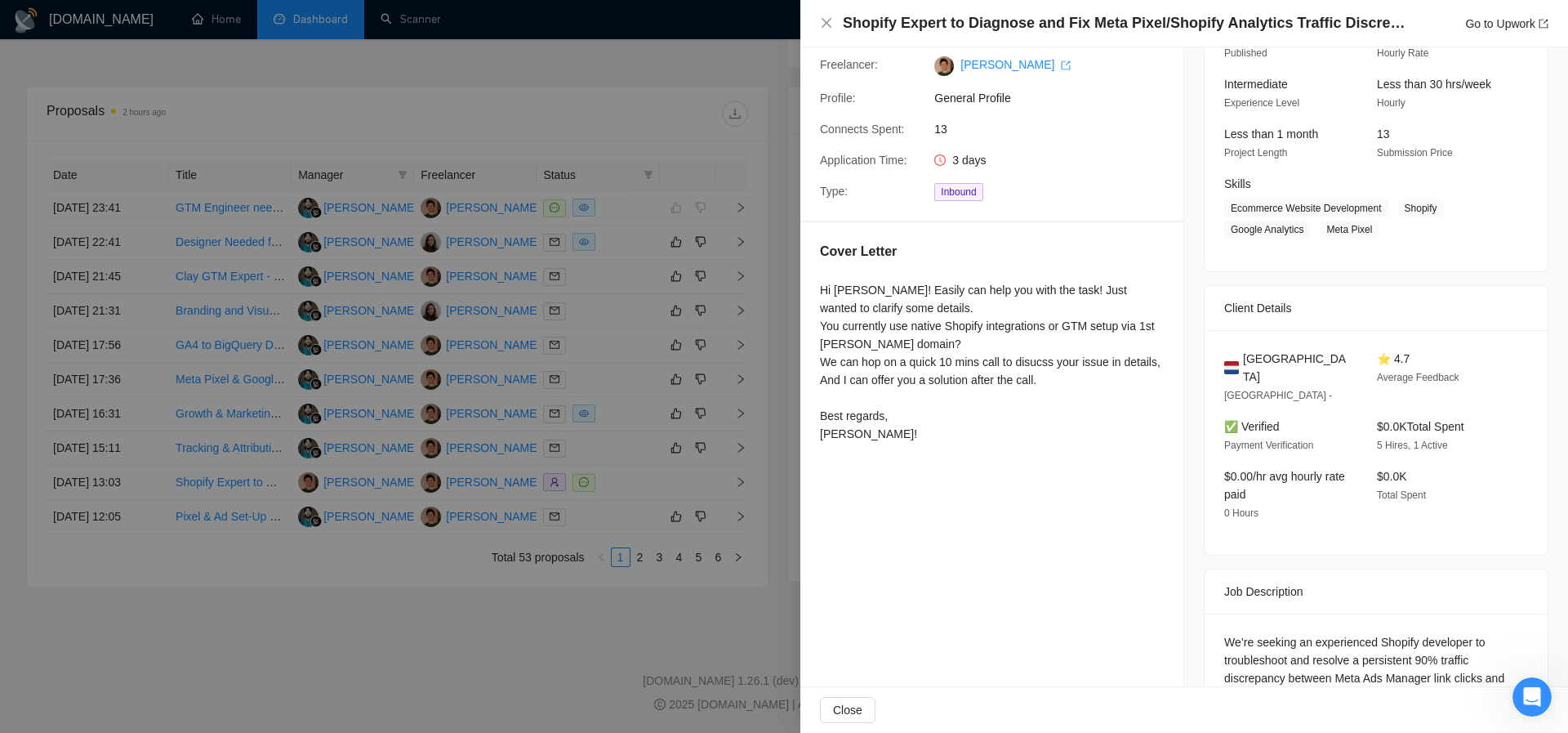
click at [225, 599] on div at bounding box center [784, 366] width 1568 height 733
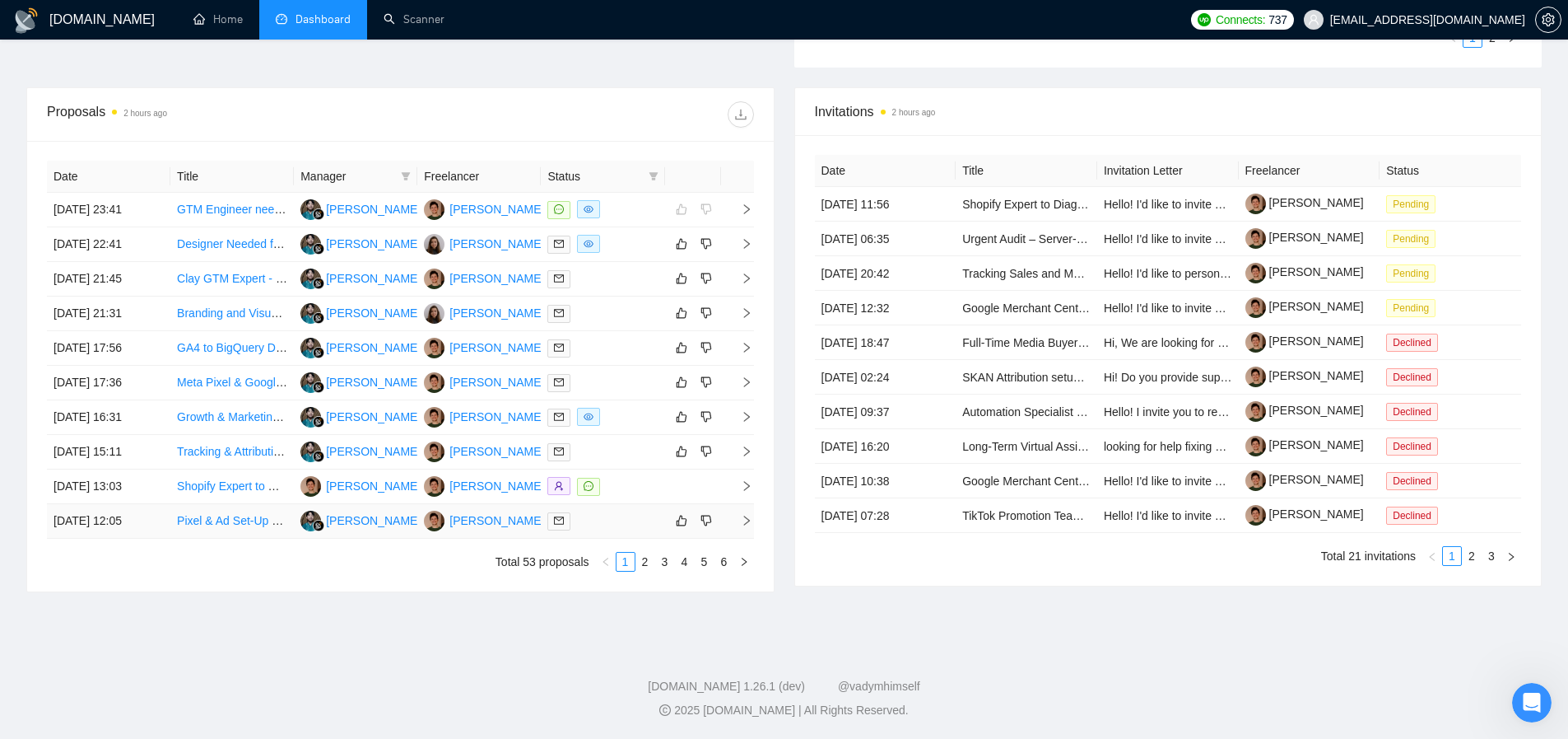
click at [104, 520] on td "[DATE] 12:05" at bounding box center [109, 521] width 123 height 35
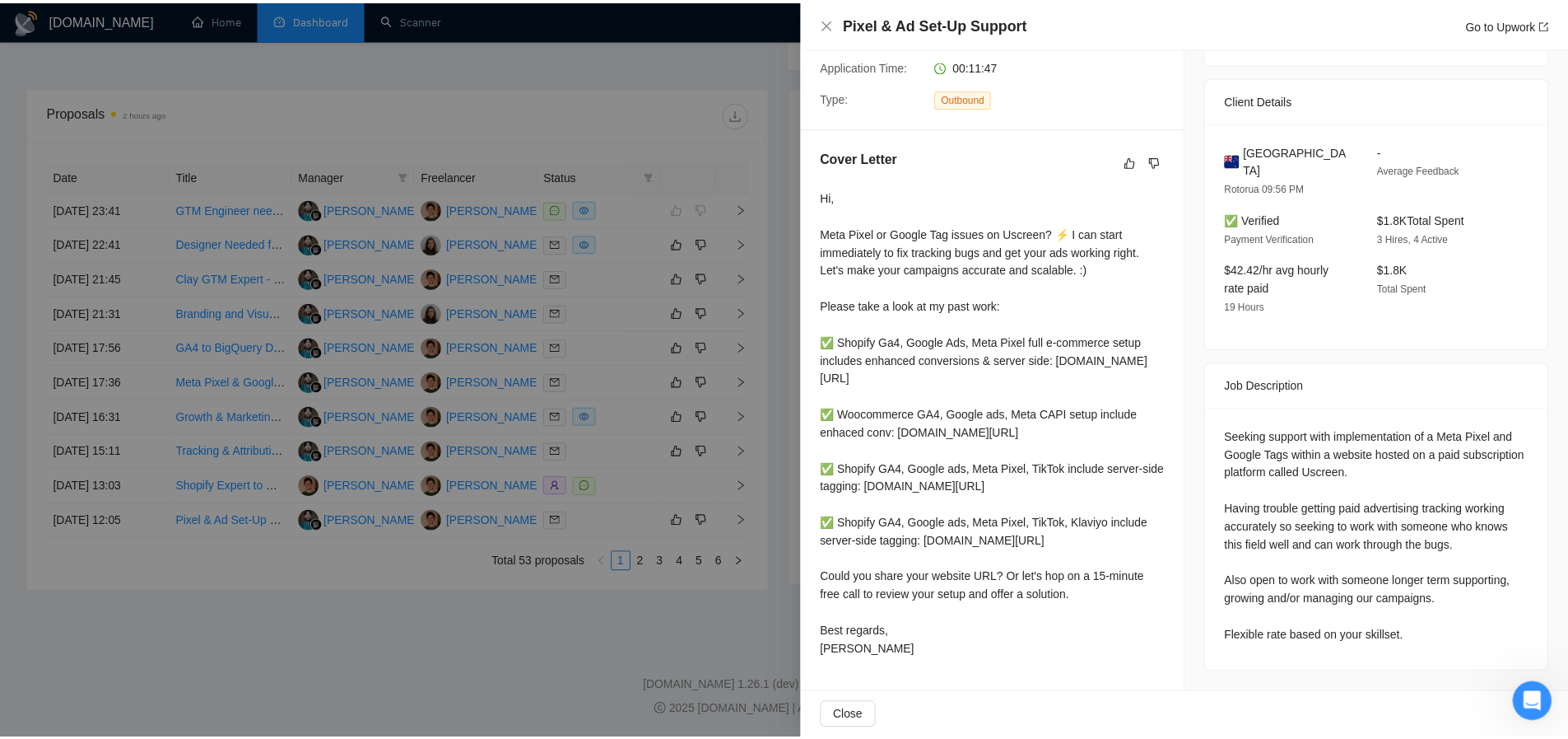
scroll to position [417, 0]
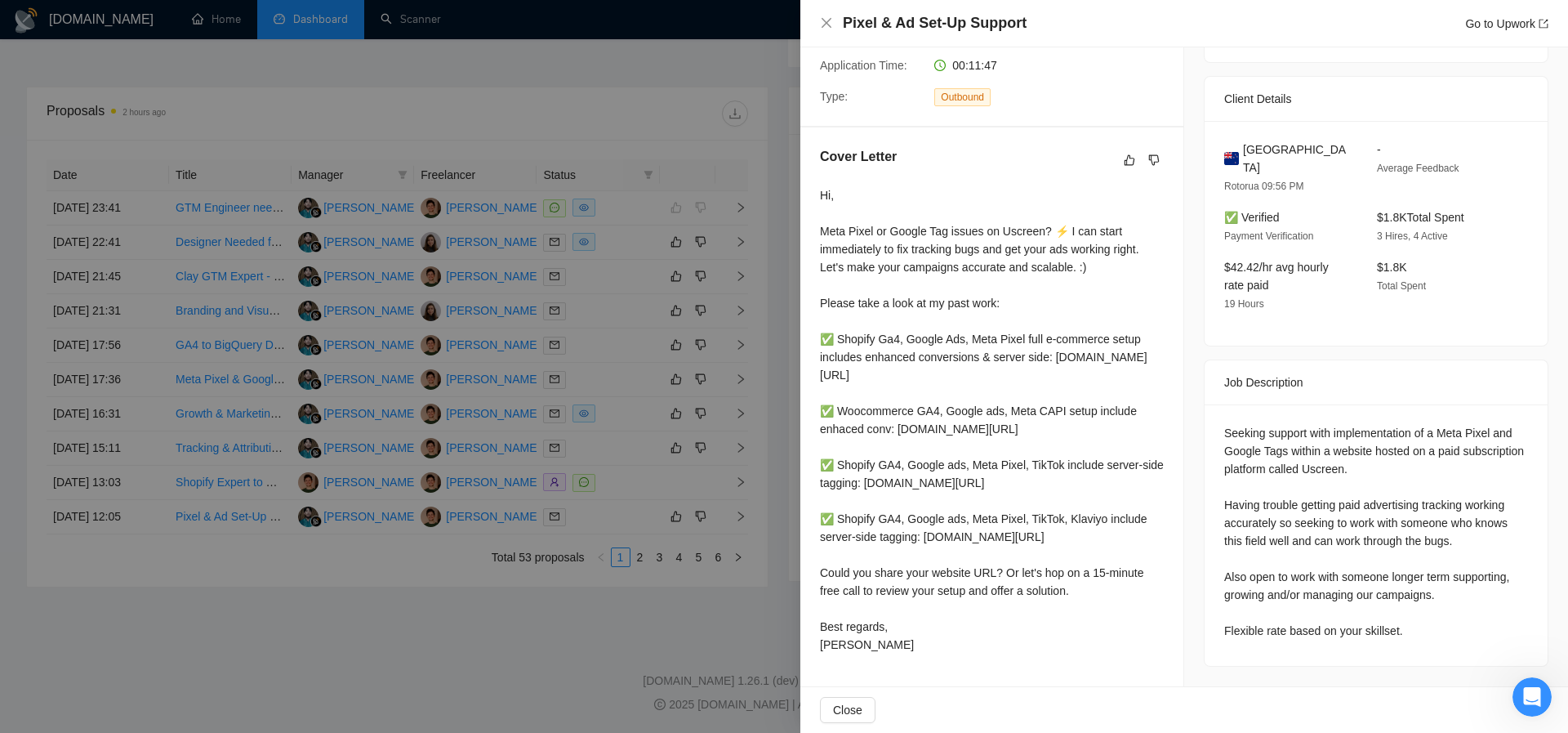
click at [659, 564] on div at bounding box center [784, 366] width 1568 height 733
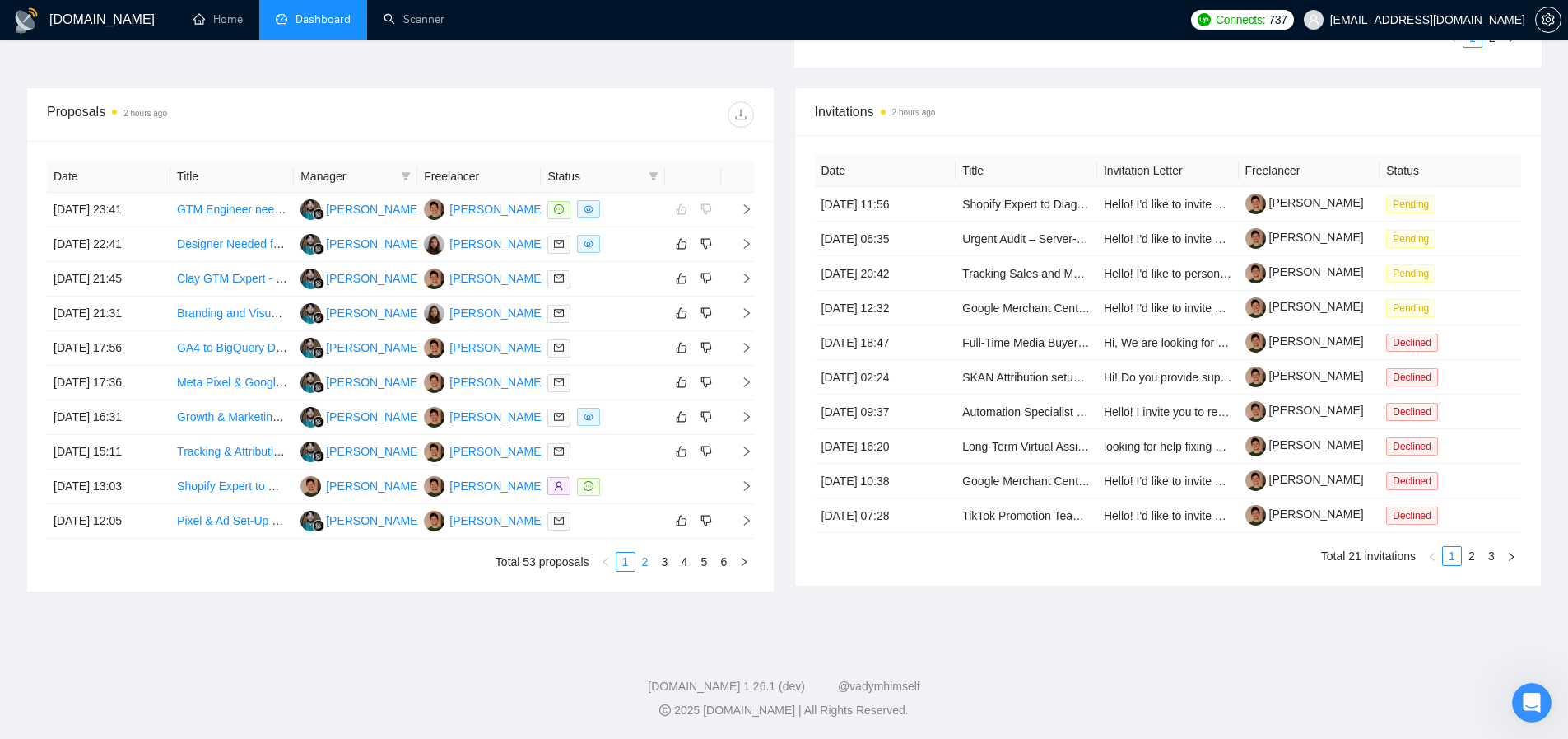
click at [642, 565] on link "2" at bounding box center [645, 561] width 18 height 18
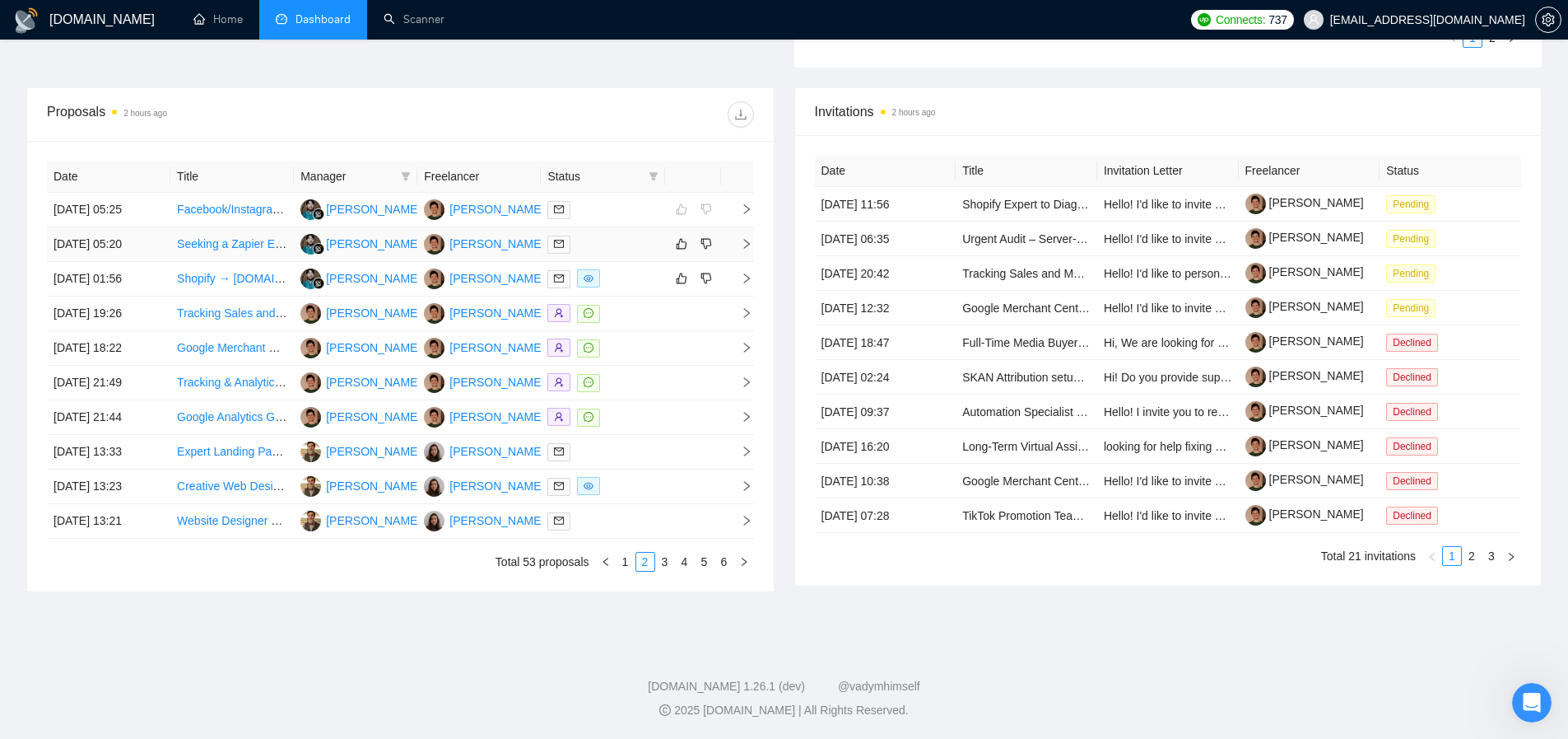
click at [114, 249] on td "[DATE] 05:20" at bounding box center [109, 245] width 123 height 35
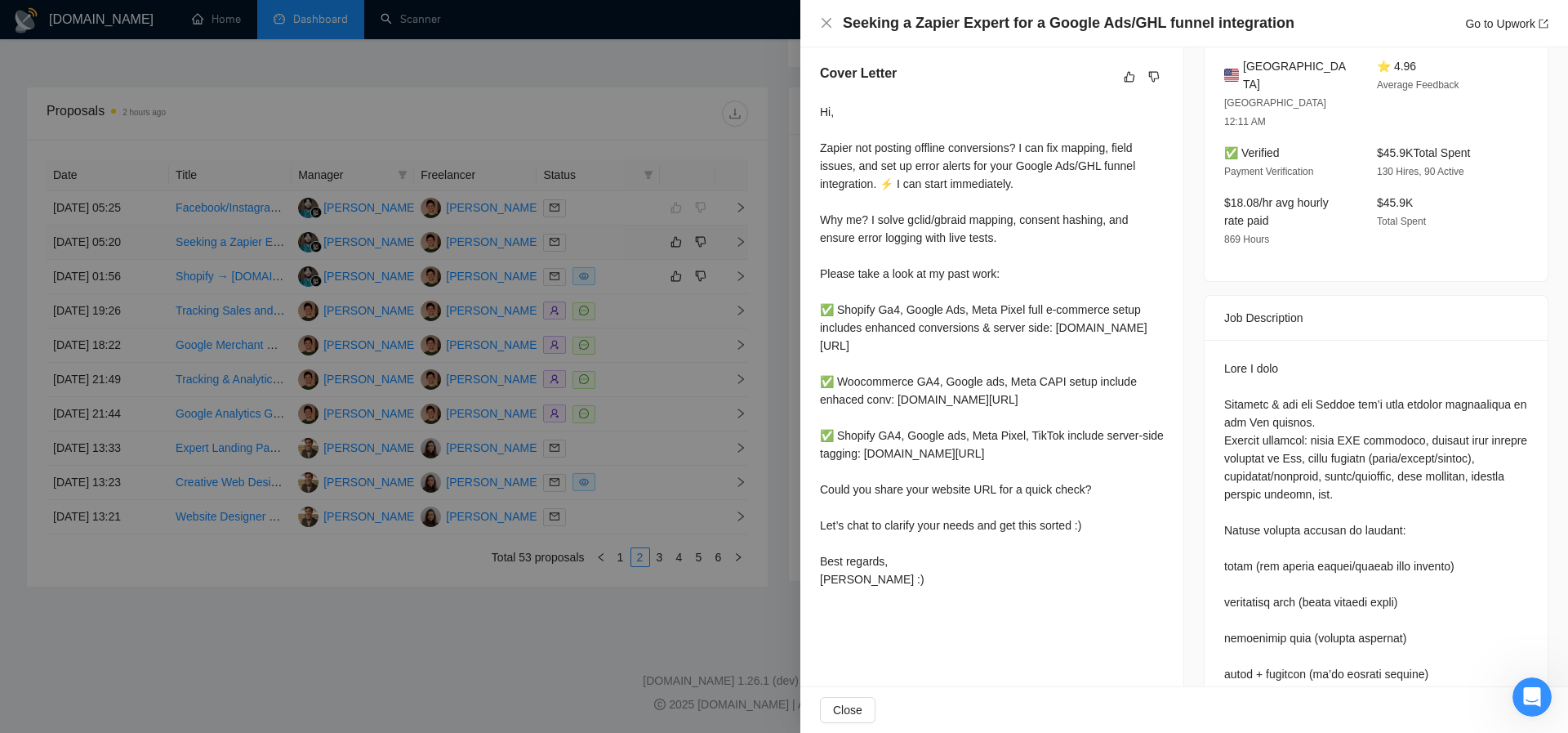
click at [113, 247] on div at bounding box center [784, 366] width 1568 height 733
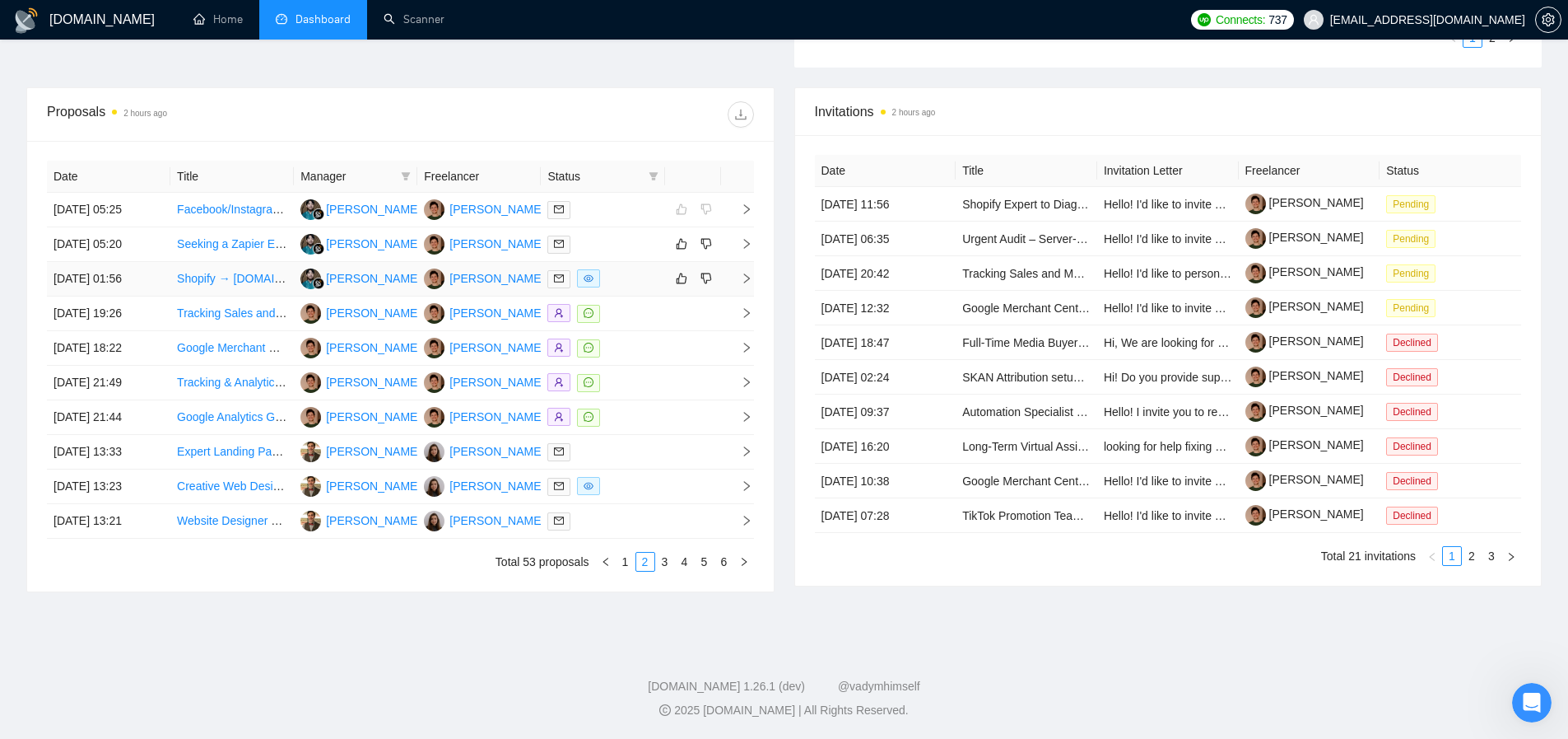
click at [113, 279] on td "[DATE] 01:56" at bounding box center [109, 279] width 123 height 35
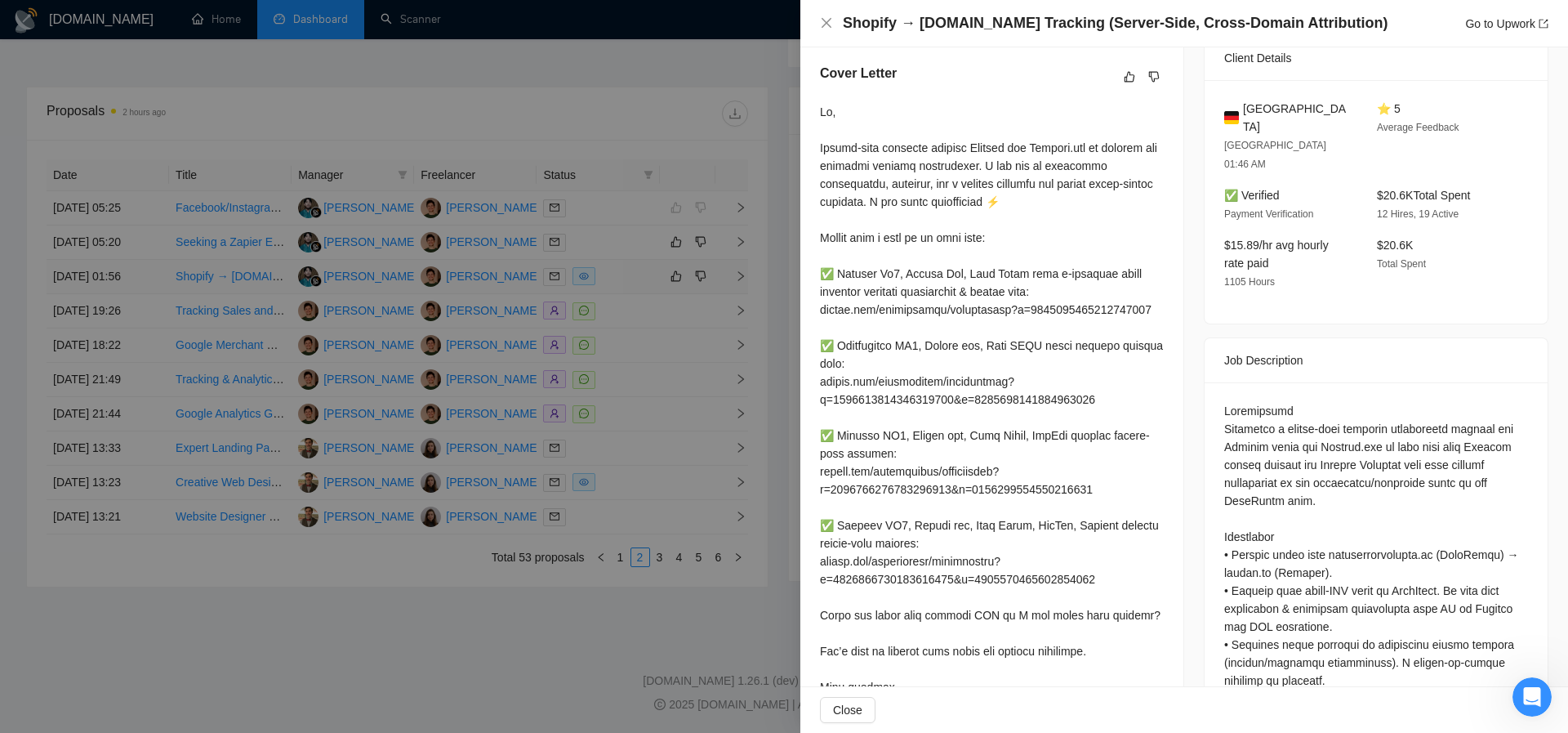
click at [112, 277] on div at bounding box center [784, 366] width 1568 height 733
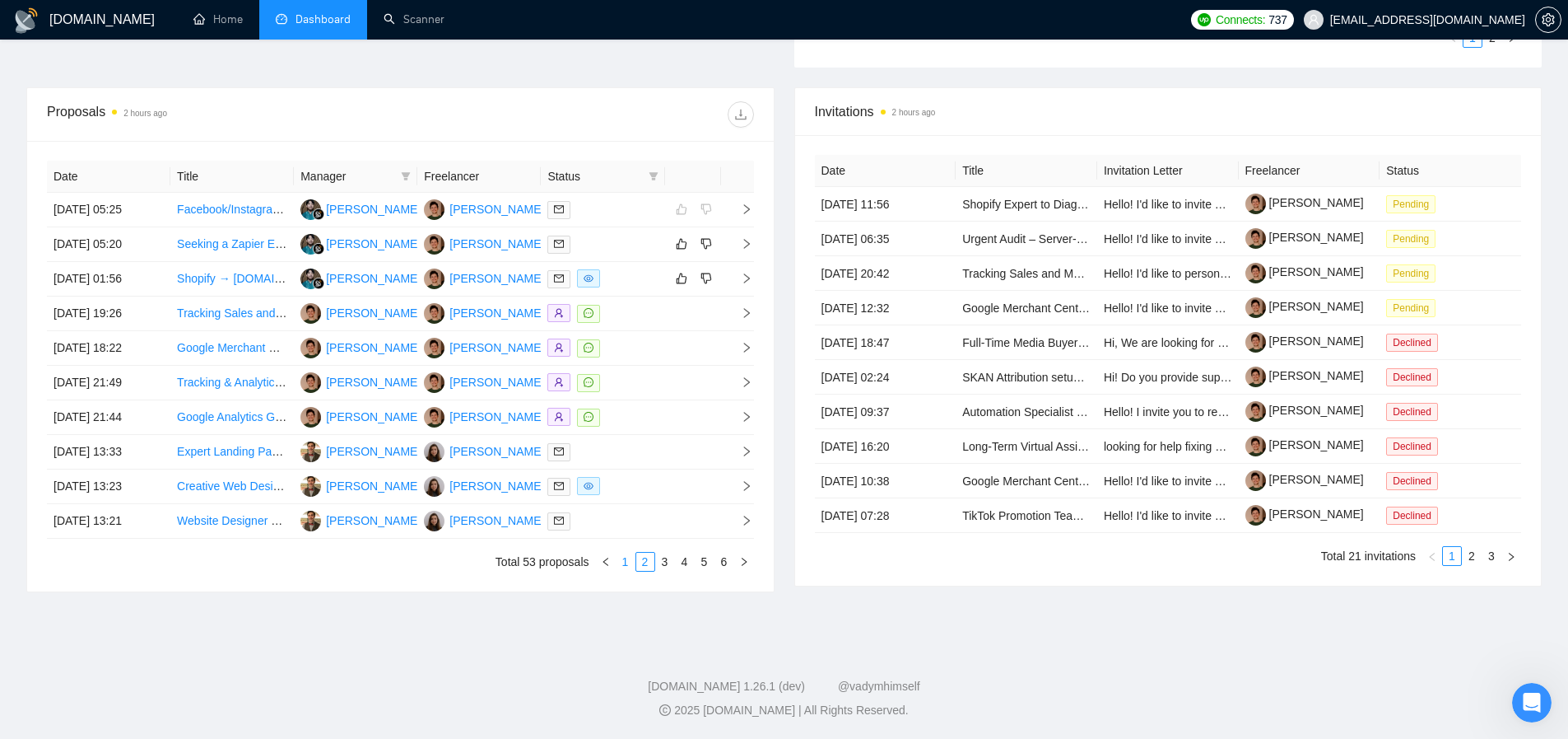
click at [621, 564] on link "1" at bounding box center [625, 561] width 18 height 18
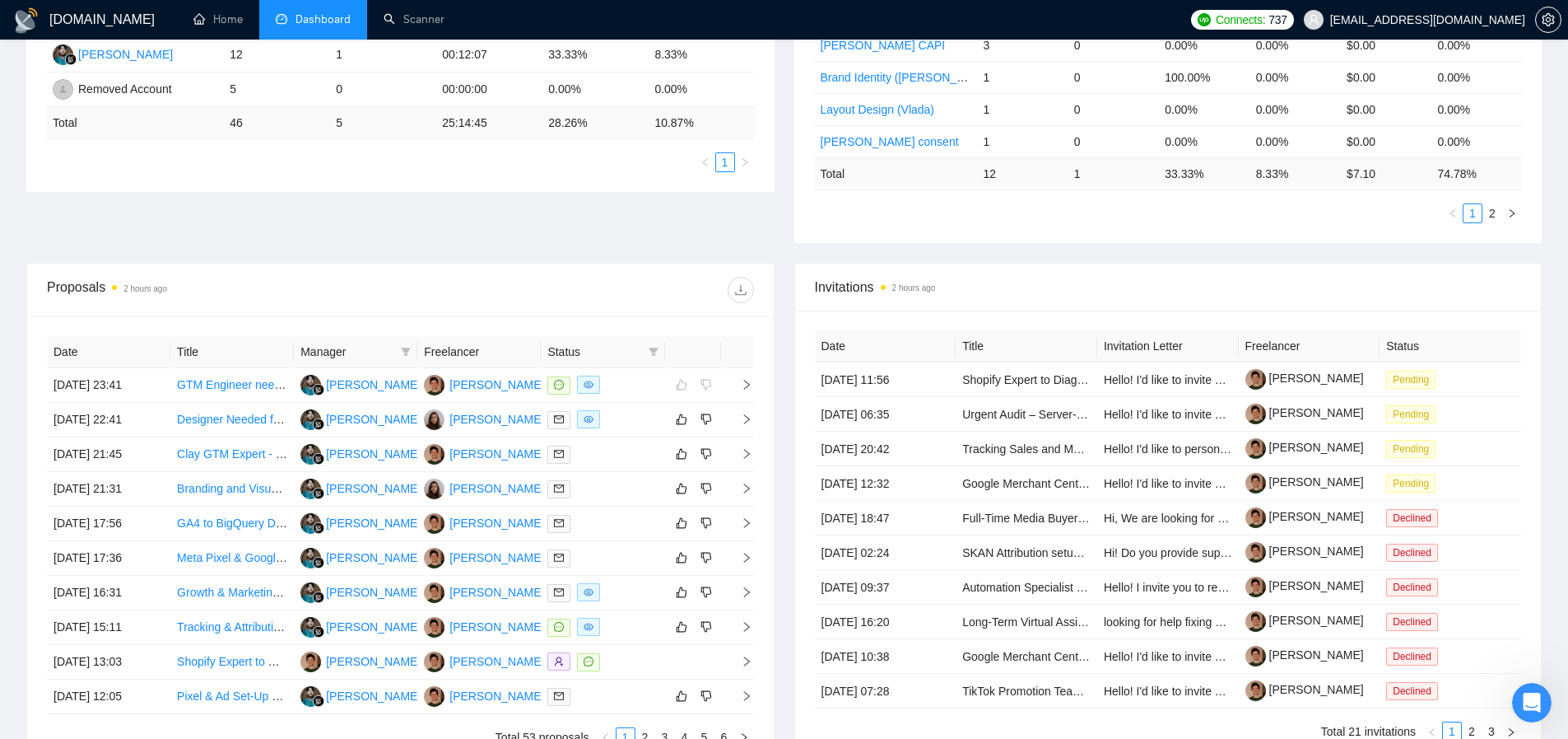
scroll to position [0, 0]
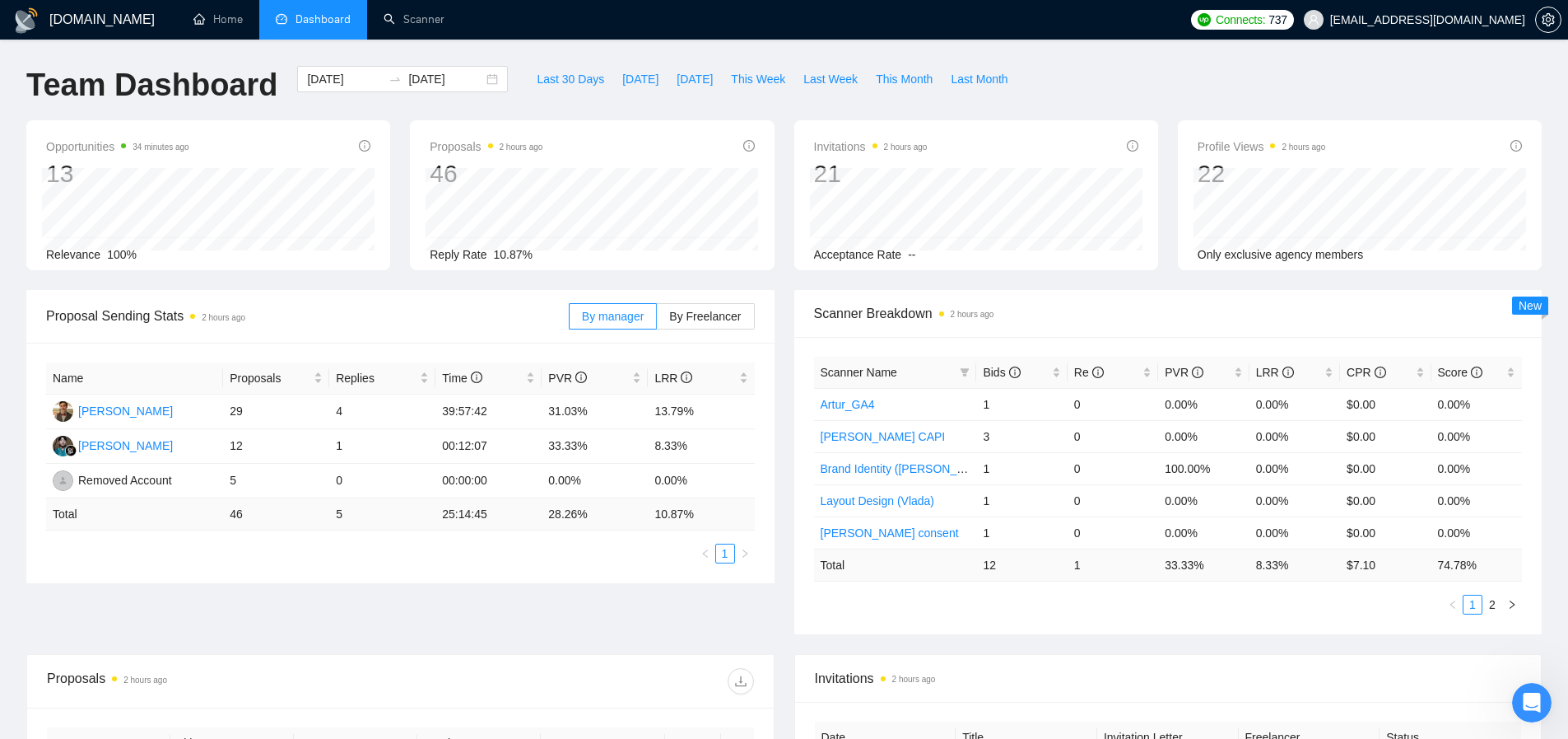
click at [1033, 35] on ul "Home Dashboard Scanner" at bounding box center [677, 19] width 1011 height 40
click at [215, 20] on link "Home" at bounding box center [218, 19] width 49 height 14
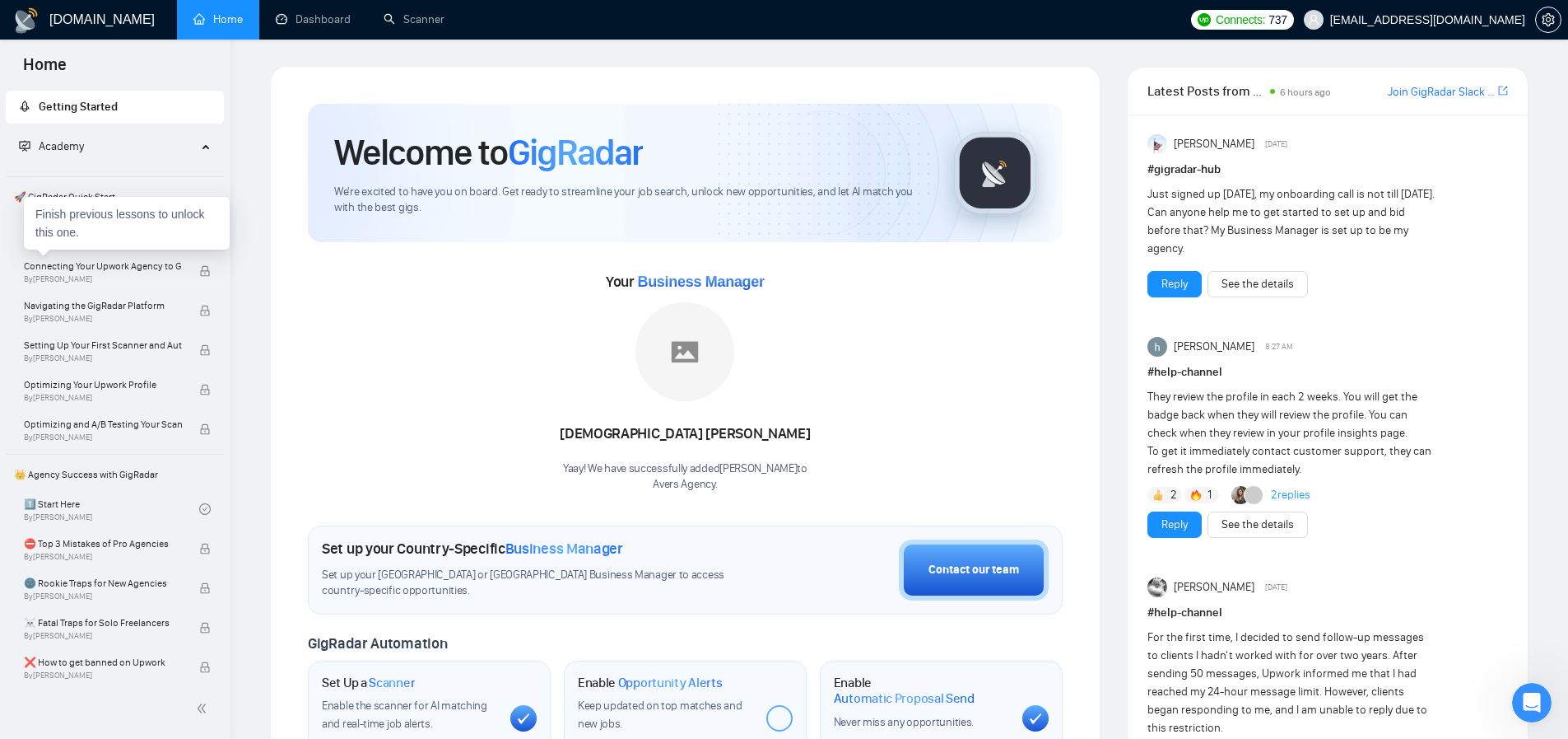
click at [119, 238] on div "Finish previous lessons to unlock this one." at bounding box center [126, 223] width 205 height 53
click at [70, 213] on link "Welcome to GigRadar By [PERSON_NAME]" at bounding box center [112, 232] width 176 height 37
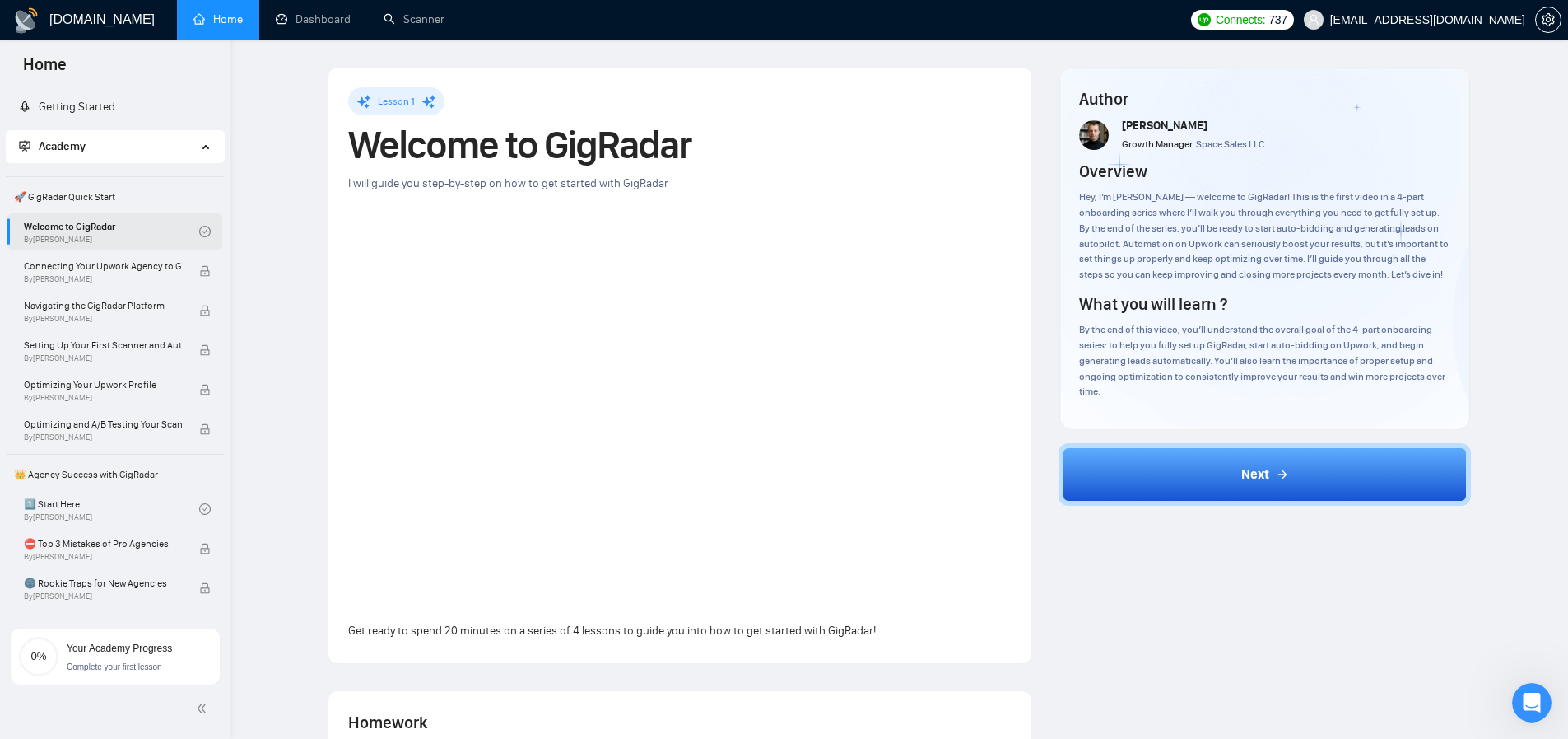
click at [200, 230] on icon "check-circle" at bounding box center [205, 232] width 12 height 12
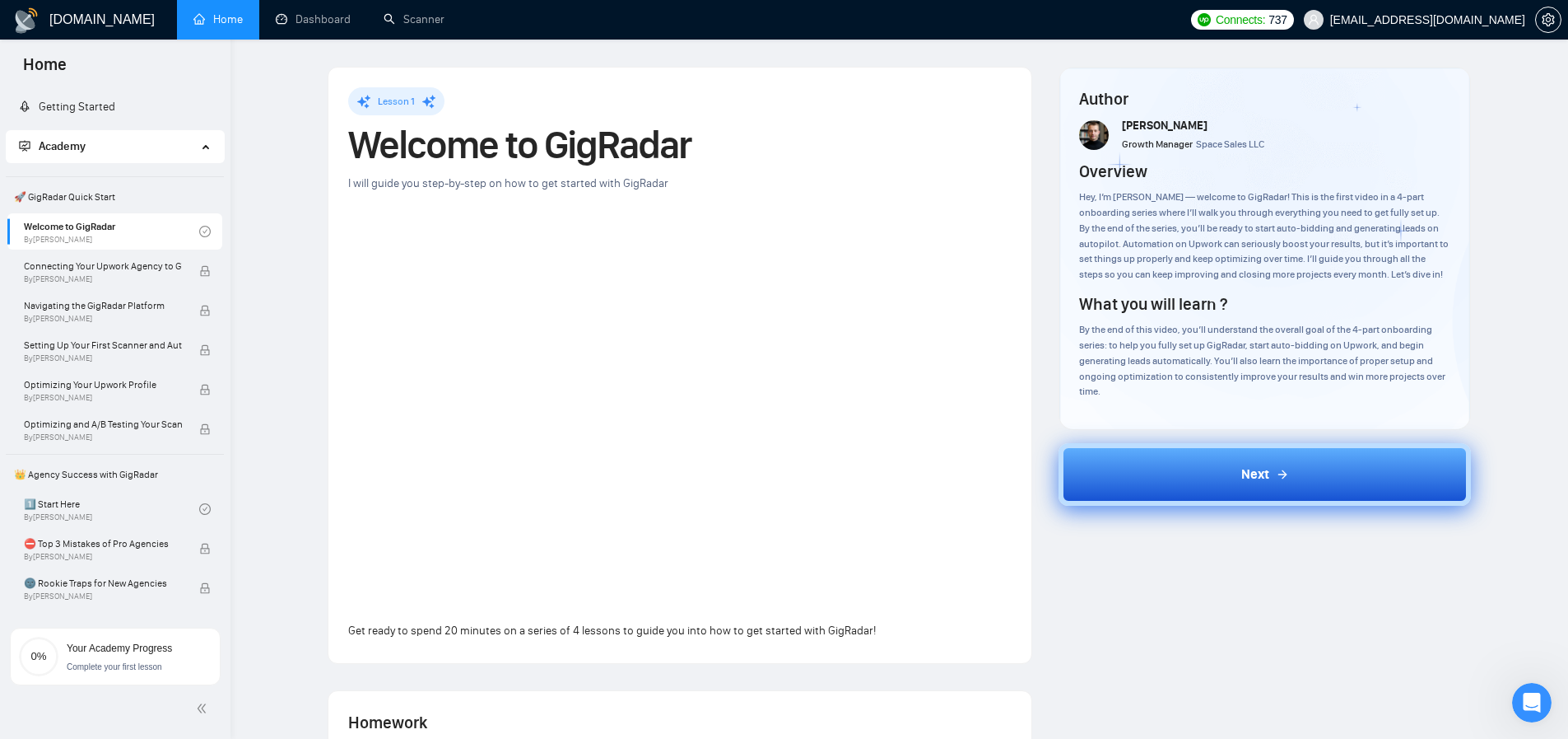
click at [1229, 464] on button "Next" at bounding box center [1265, 474] width 413 height 63
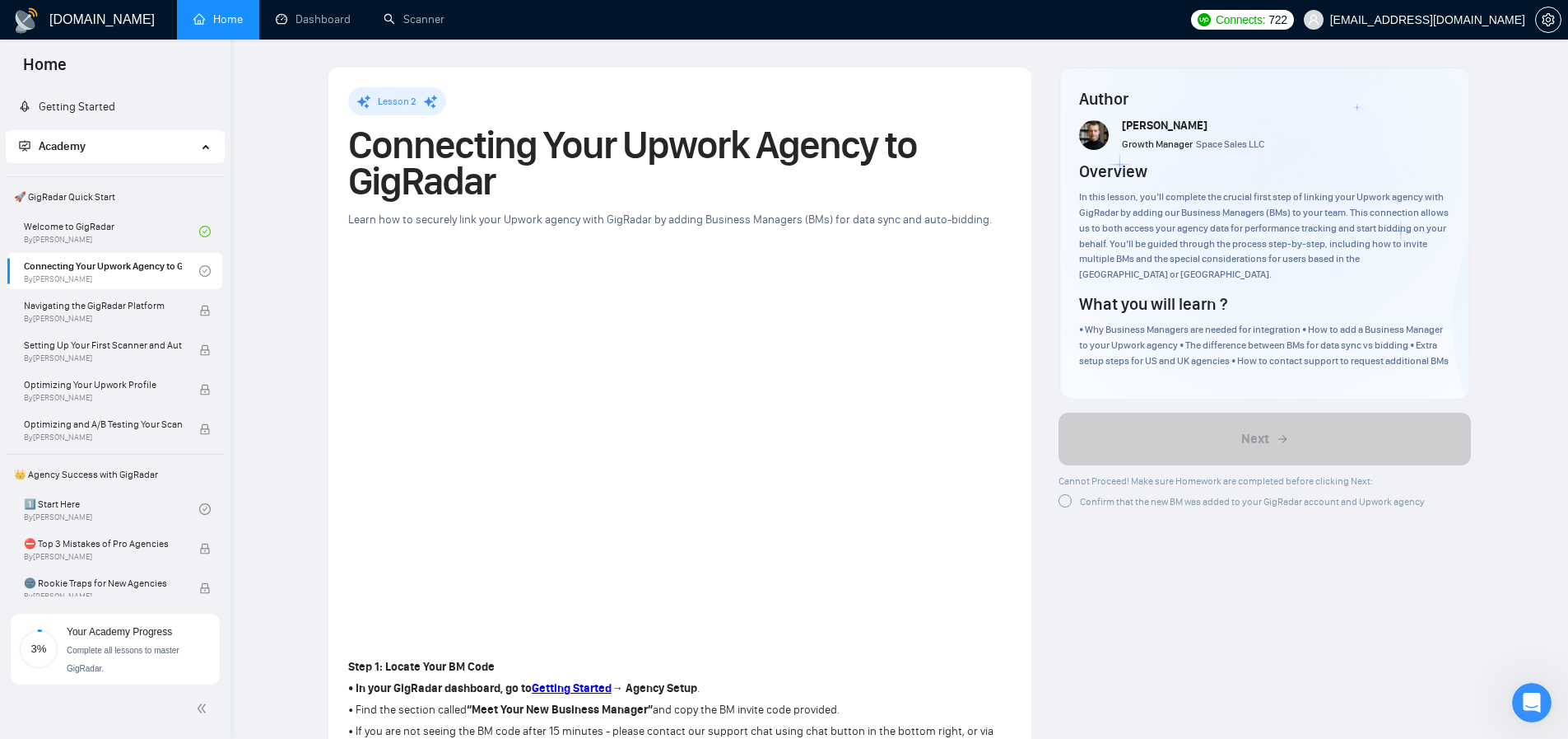
click at [1071, 506] on div "Confirm that the new BM was added to your GigRadar account and Upwork agency" at bounding box center [1242, 501] width 366 height 17
click at [1066, 504] on icon "loading" at bounding box center [1065, 503] width 18 height 18
click at [1066, 498] on div at bounding box center [1066, 501] width 14 height 14
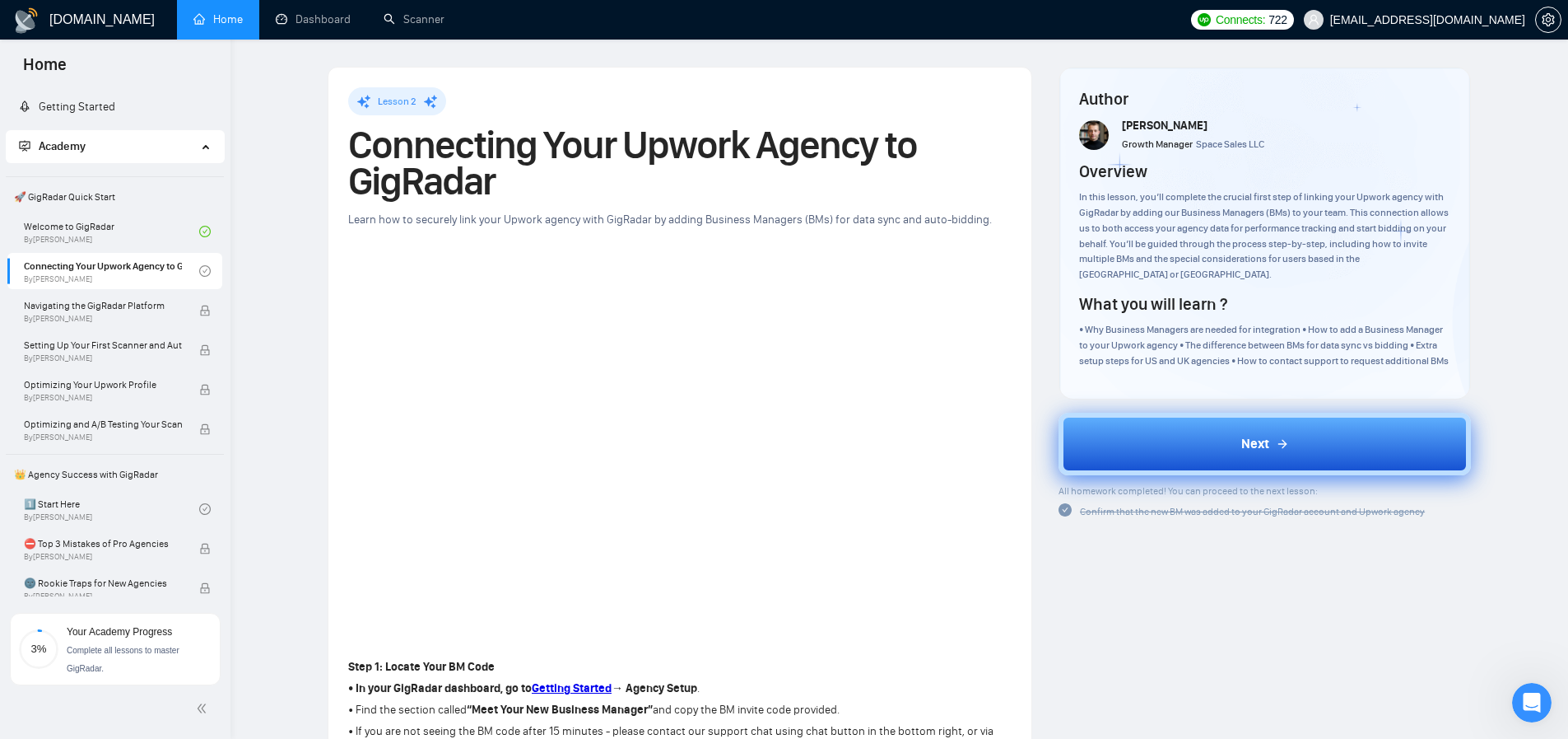
click at [1165, 446] on button "Next" at bounding box center [1265, 444] width 413 height 63
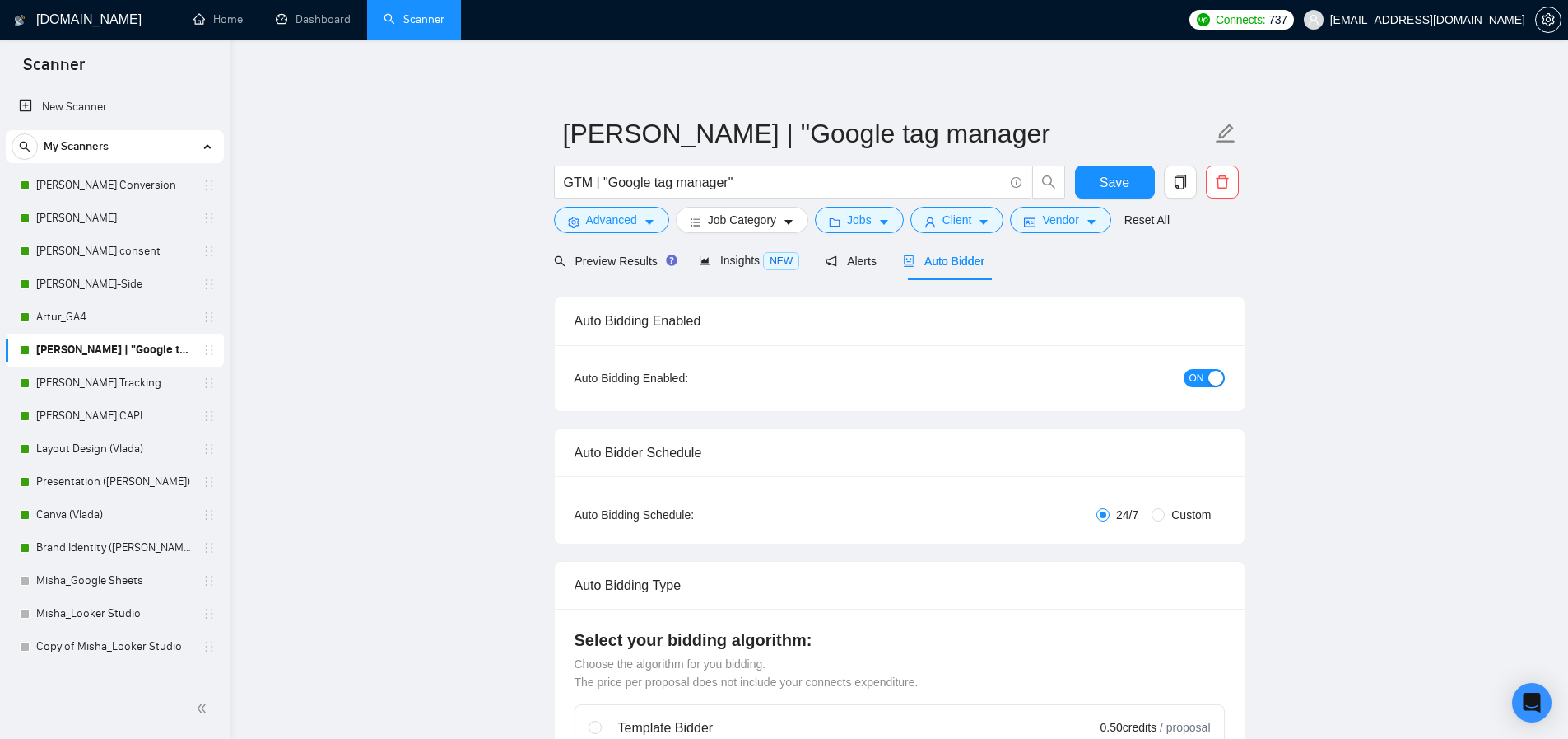
click at [600, 230] on button "Advanced" at bounding box center [611, 219] width 116 height 26
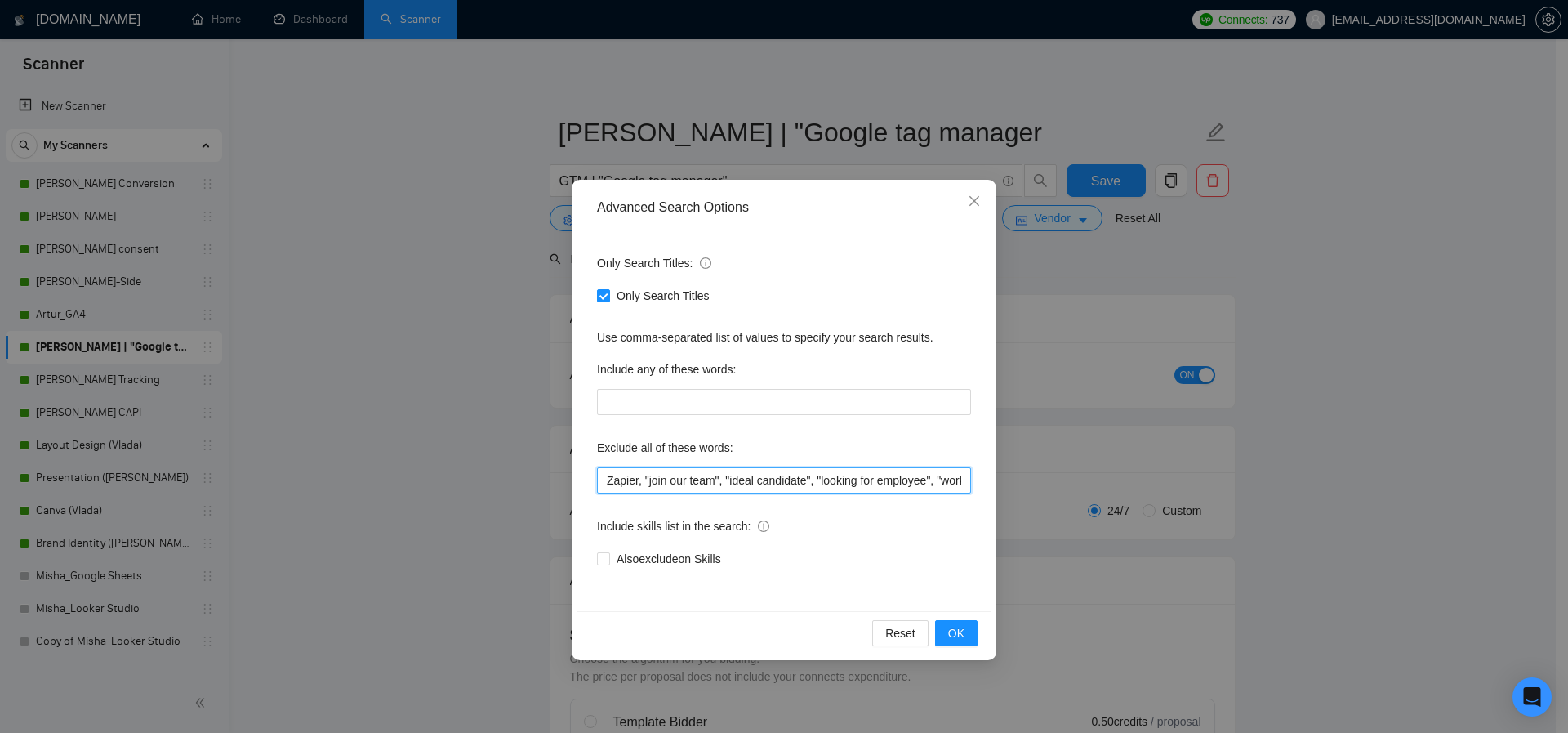
drag, startPoint x: 604, startPoint y: 480, endPoint x: 684, endPoint y: 507, distance: 84.4
click at [605, 480] on input "Zapier, "join our team", "ideal candidate", "looking for employee", "work onsit…" at bounding box center [784, 479] width 374 height 26
paste input "outbound lead gen"
drag, startPoint x: 662, startPoint y: 481, endPoint x: 521, endPoint y: 484, distance: 141.0
click at [521, 484] on div "Advanced Search Options Only Search Titles: Only Search Titles Use comma-separa…" at bounding box center [784, 366] width 1568 height 733
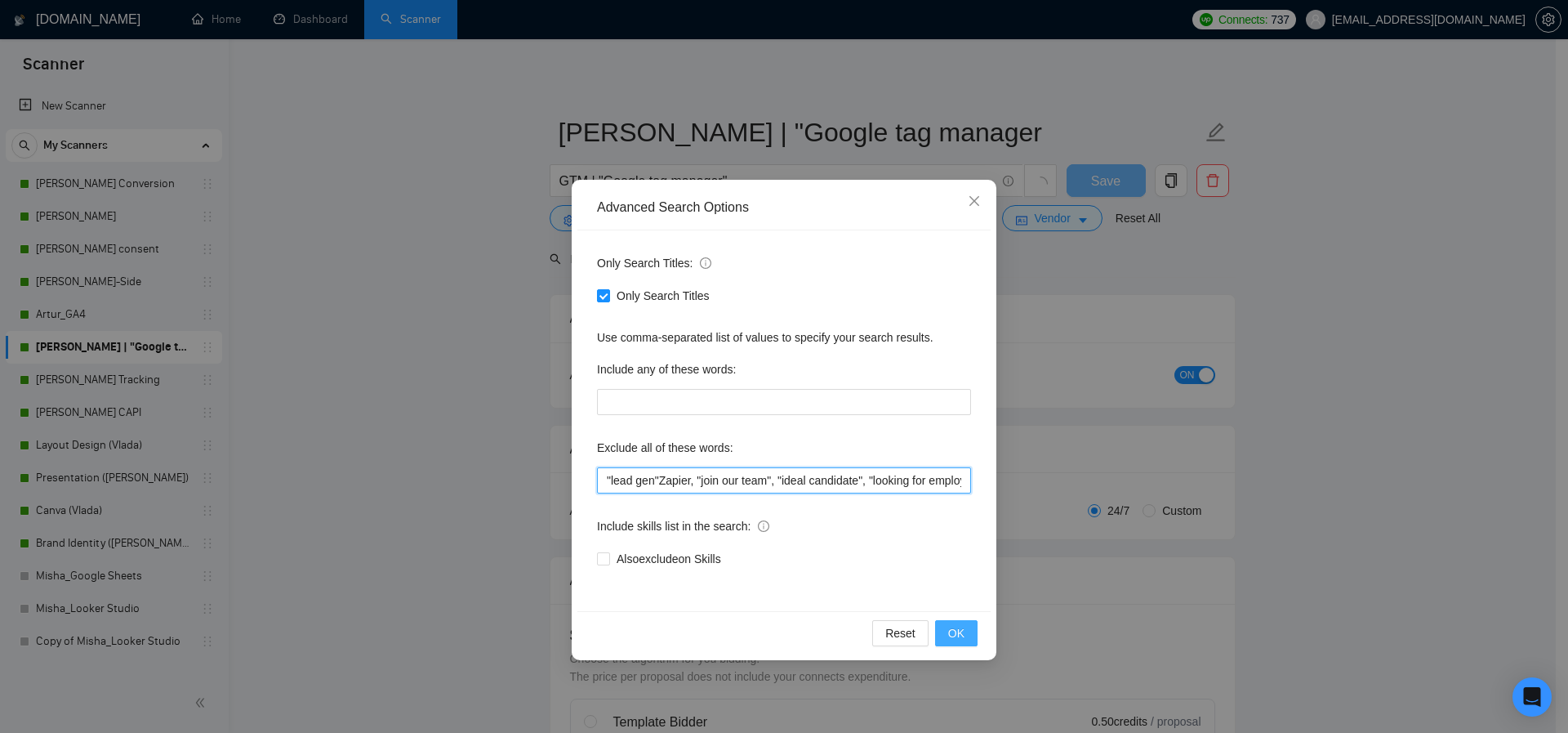
type input ""lead gen"Zapier, "join our team", "ideal candidate", "looking for employee", "…"
click at [965, 637] on button "OK" at bounding box center [956, 633] width 42 height 26
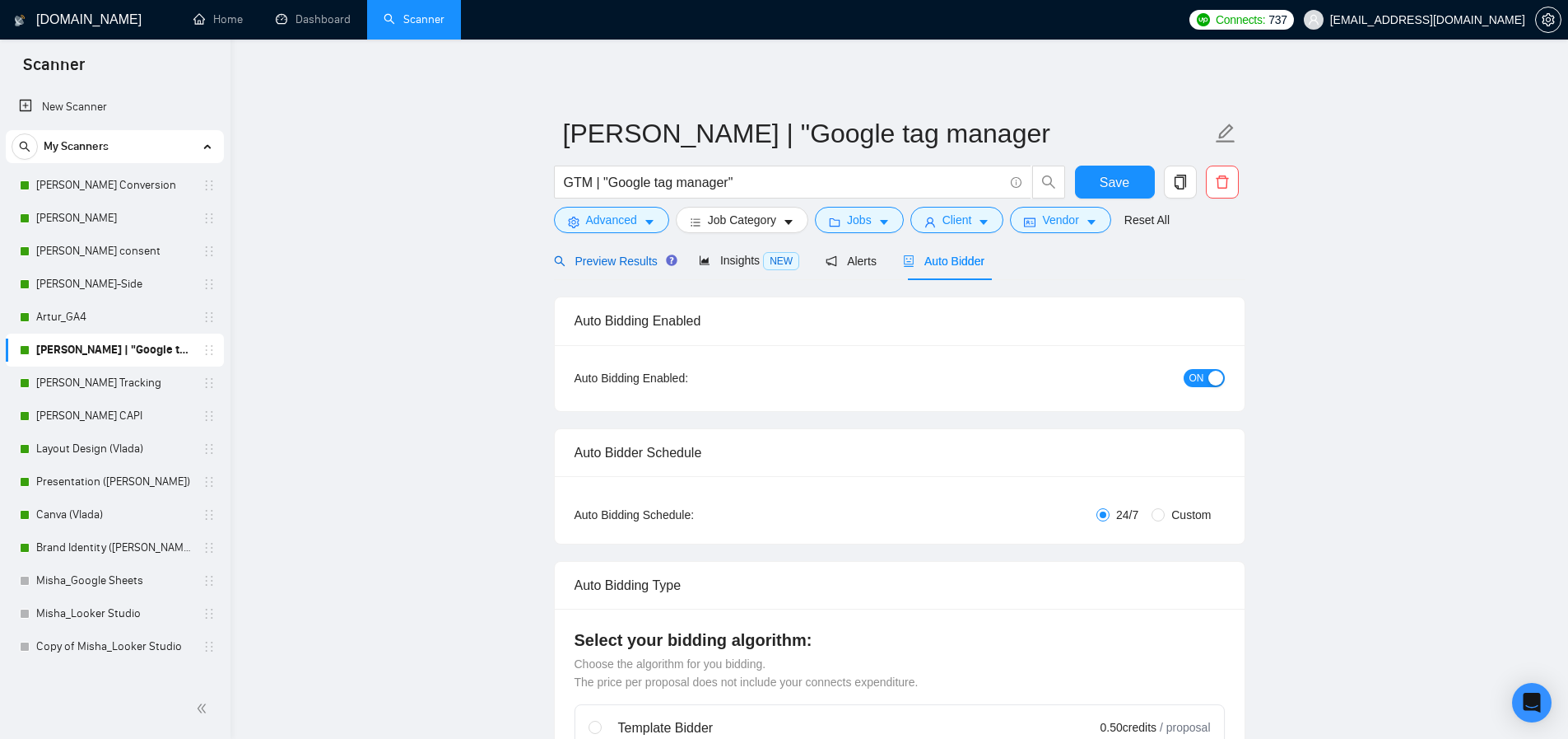
click at [636, 263] on span "Preview Results" at bounding box center [612, 261] width 119 height 14
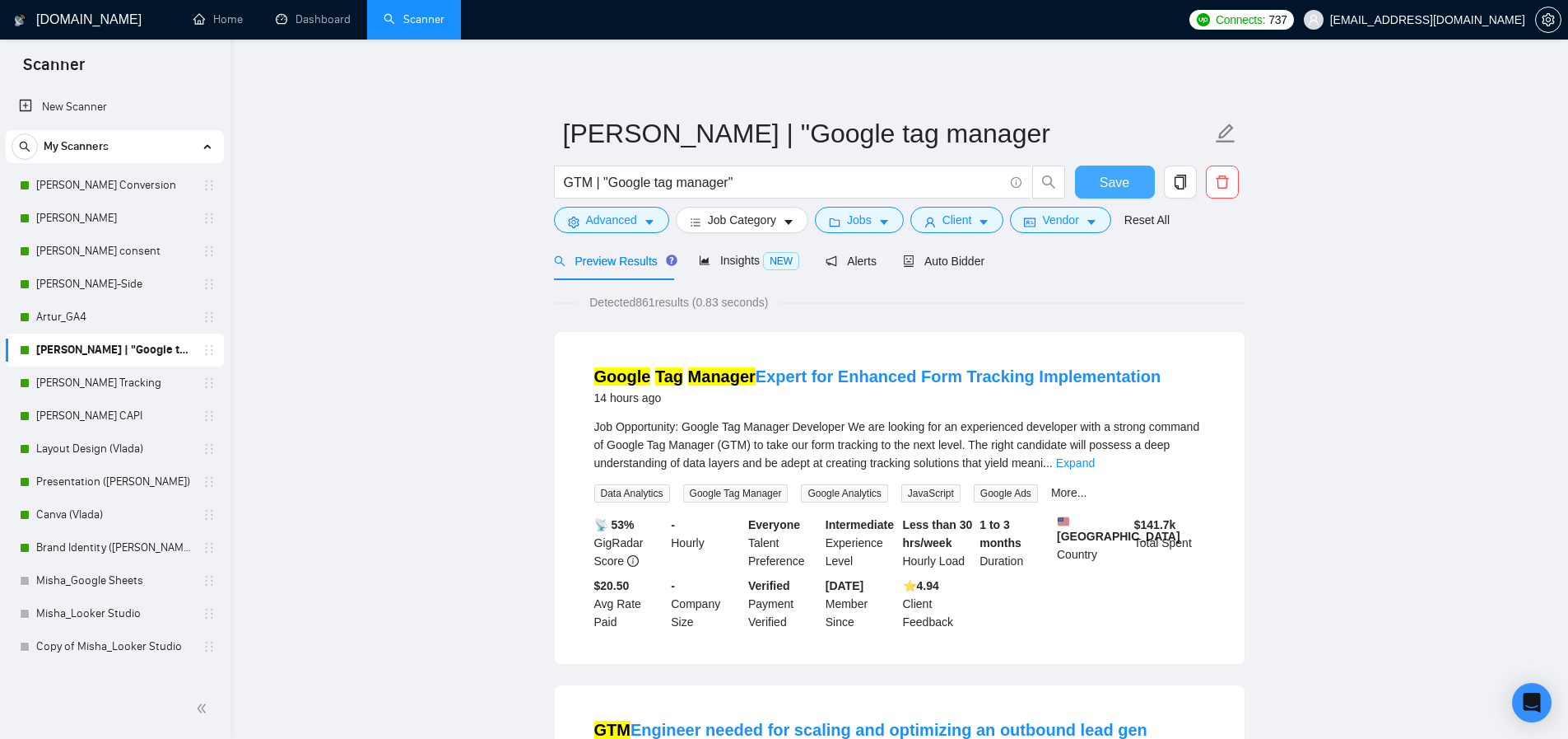
click at [1118, 177] on span "Save" at bounding box center [1114, 181] width 30 height 20
